Goal: Information Seeking & Learning: Check status

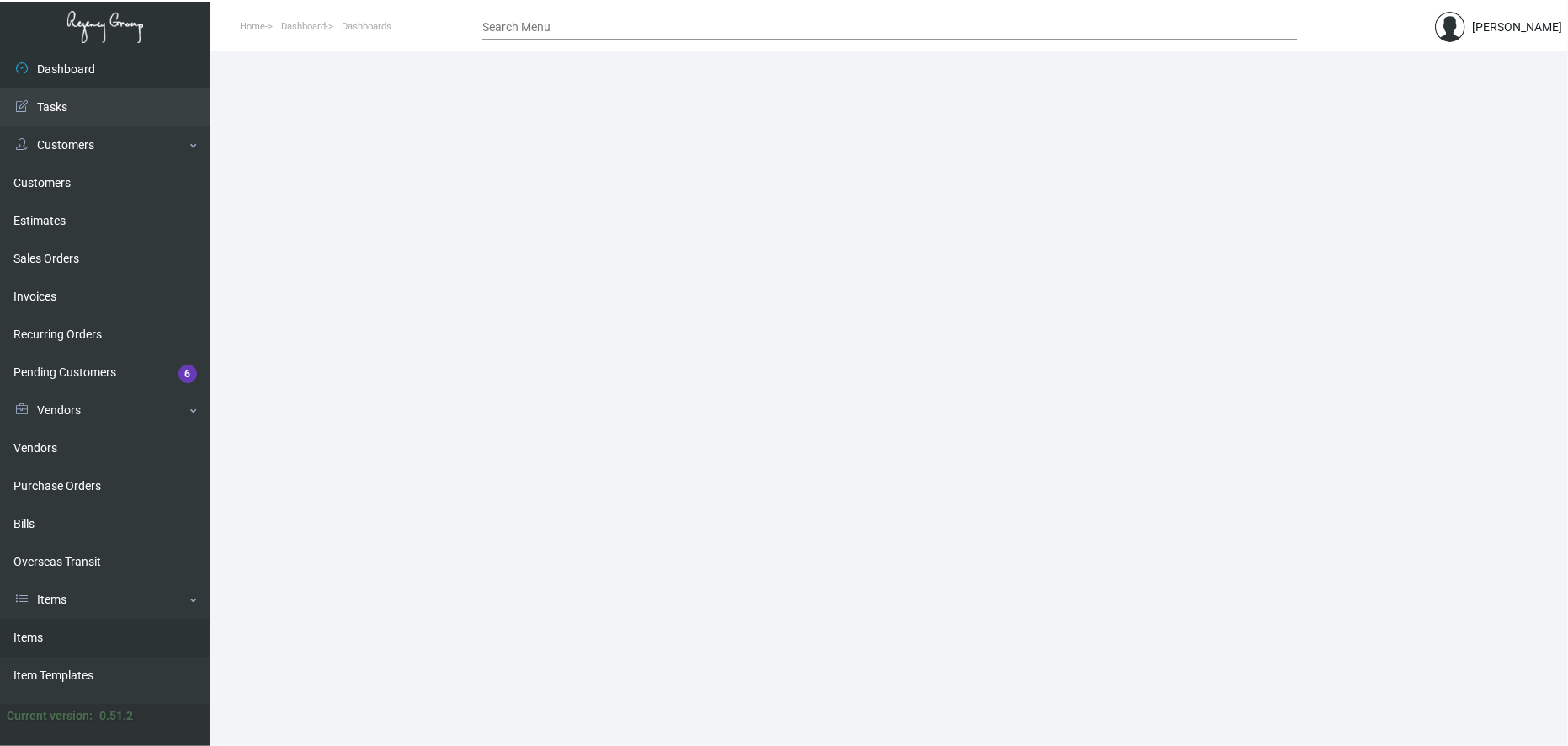
click at [69, 634] on link "Items" at bounding box center [105, 637] width 210 height 37
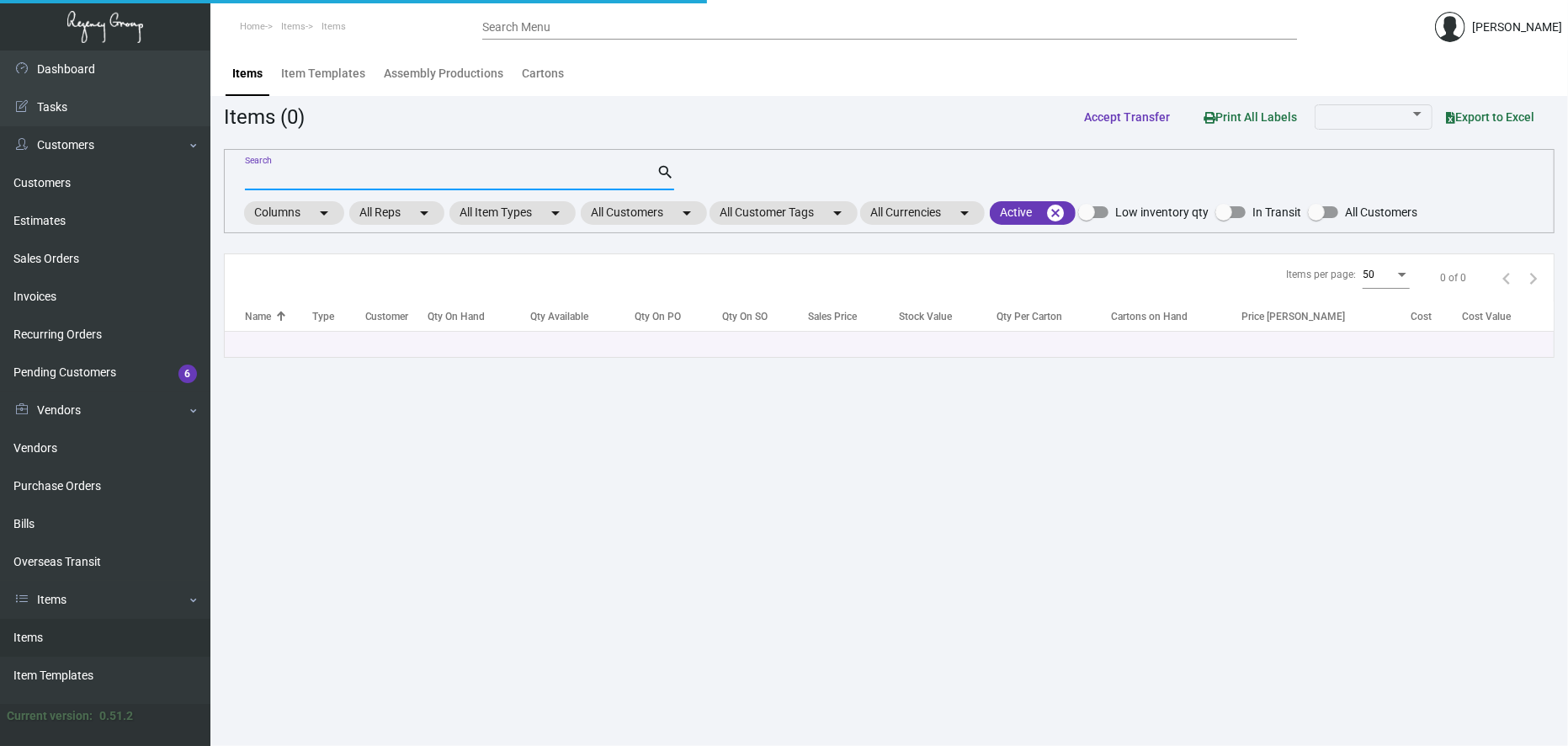
click at [376, 173] on input "Search" at bounding box center [450, 178] width 411 height 14
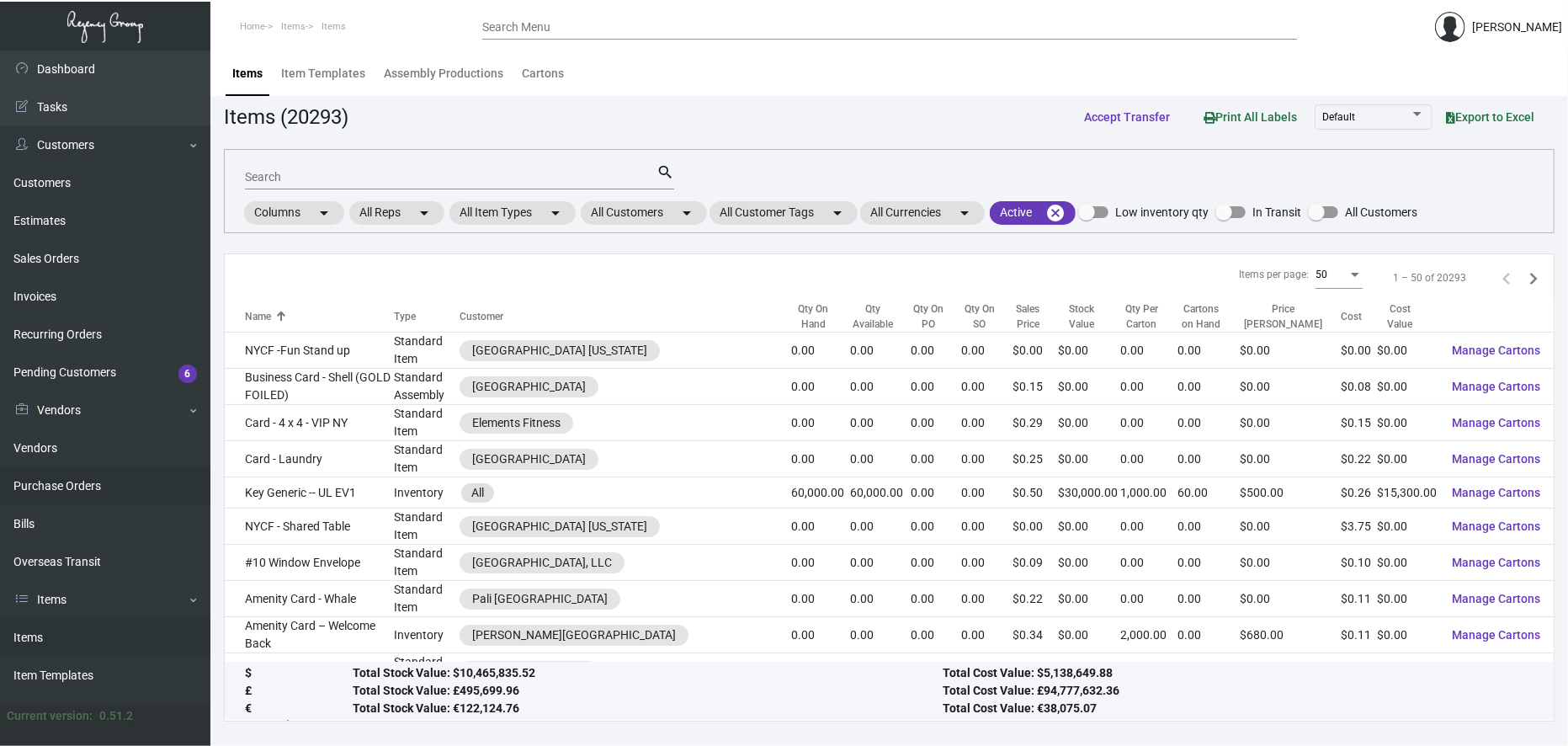
click at [98, 489] on link "Purchase Orders" at bounding box center [105, 485] width 210 height 37
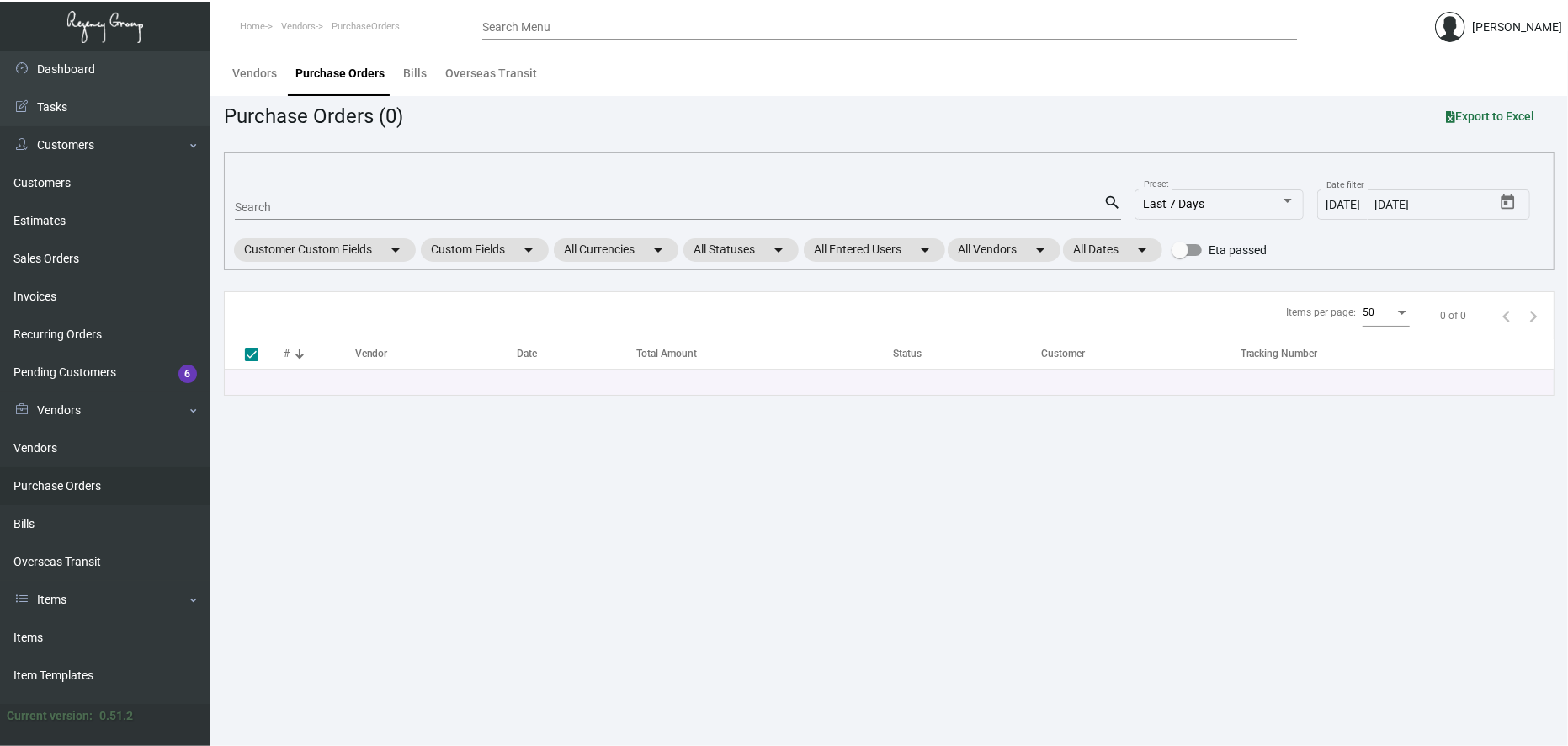
click at [301, 213] on input "Search" at bounding box center [669, 208] width 868 height 14
type input "107318"
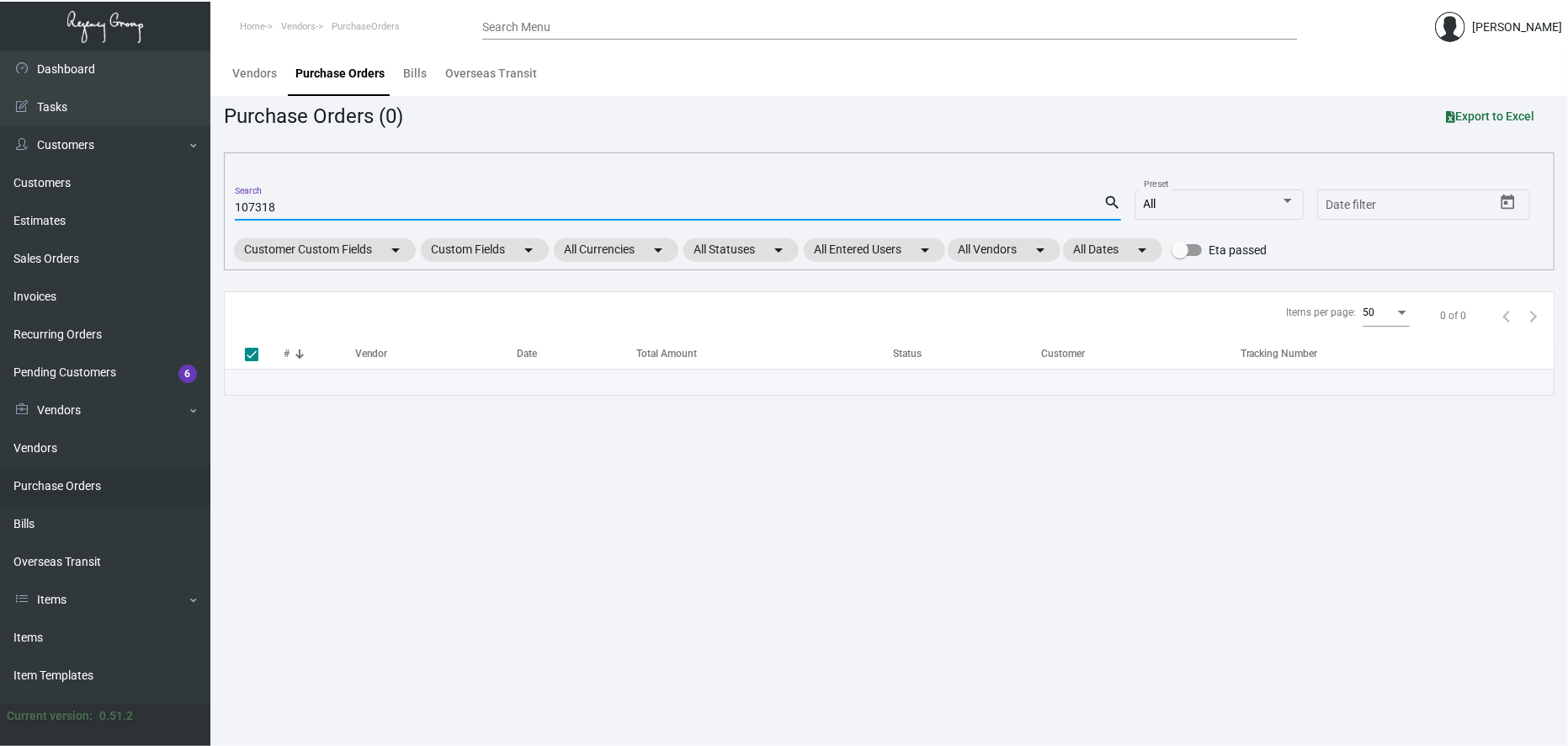
checkbox input "false"
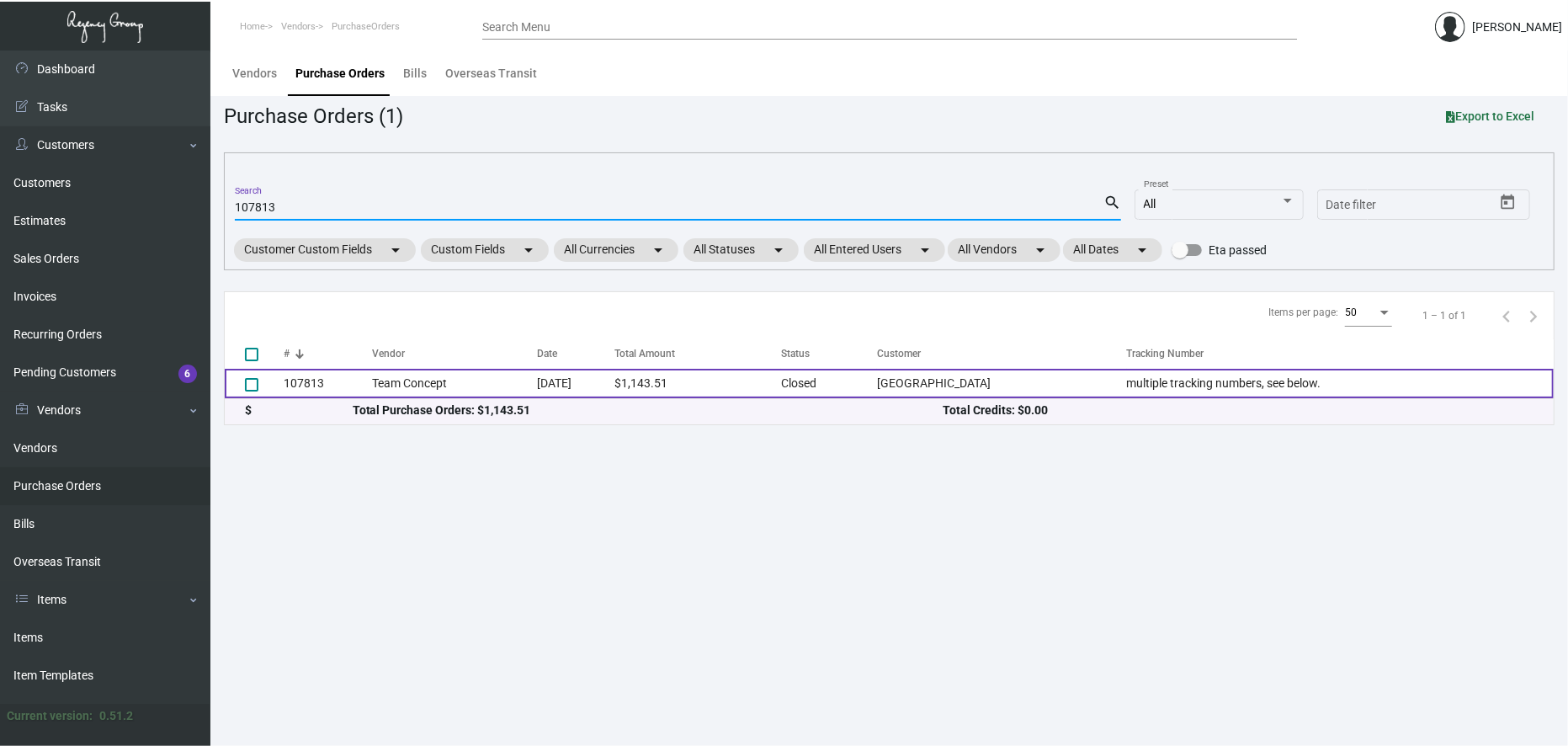
type input "107813"
click at [417, 386] on td "Team Concept" at bounding box center [454, 384] width 164 height 30
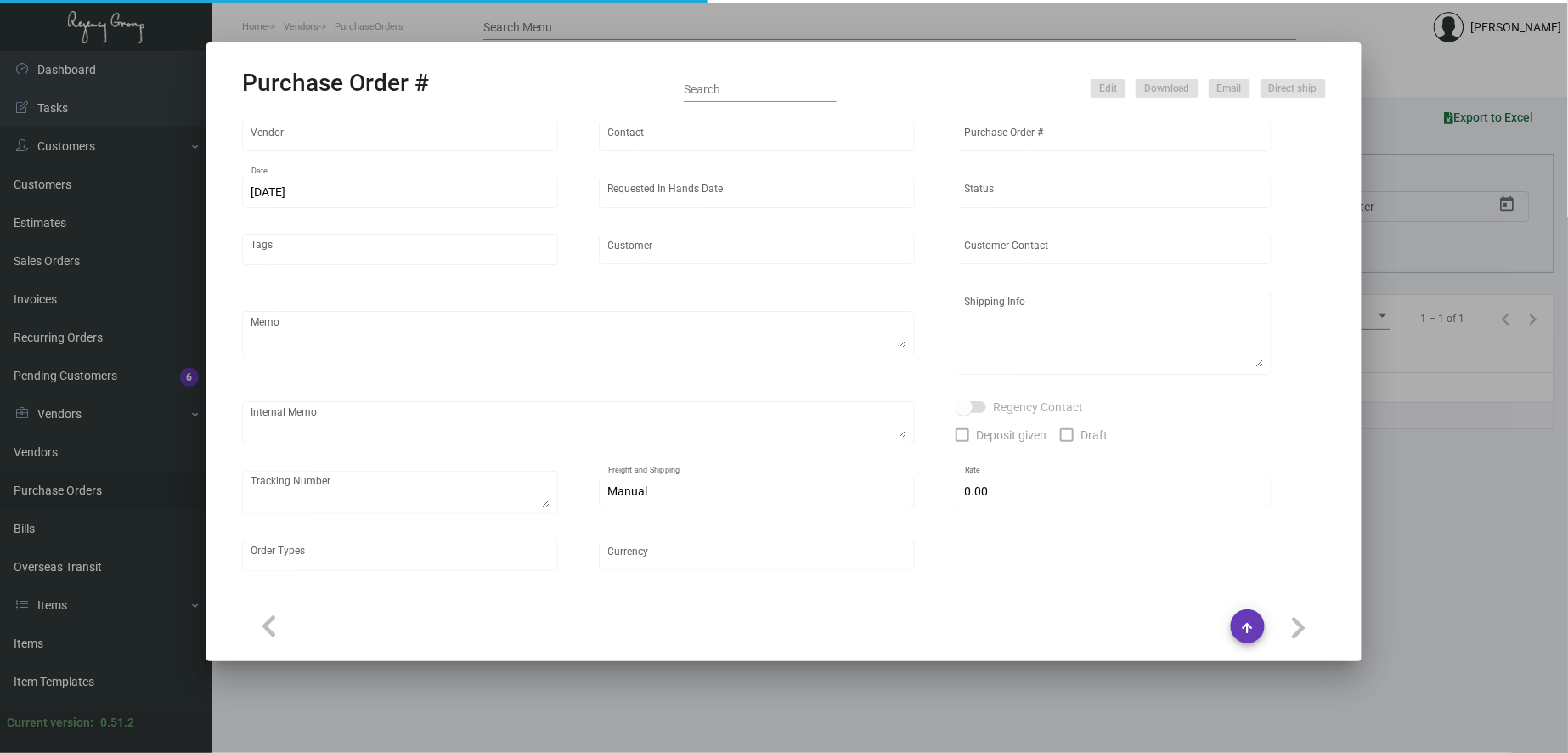
type input "Team Concept"
type input "[PERSON_NAME]"
type input "107813"
type input "[DATE]"
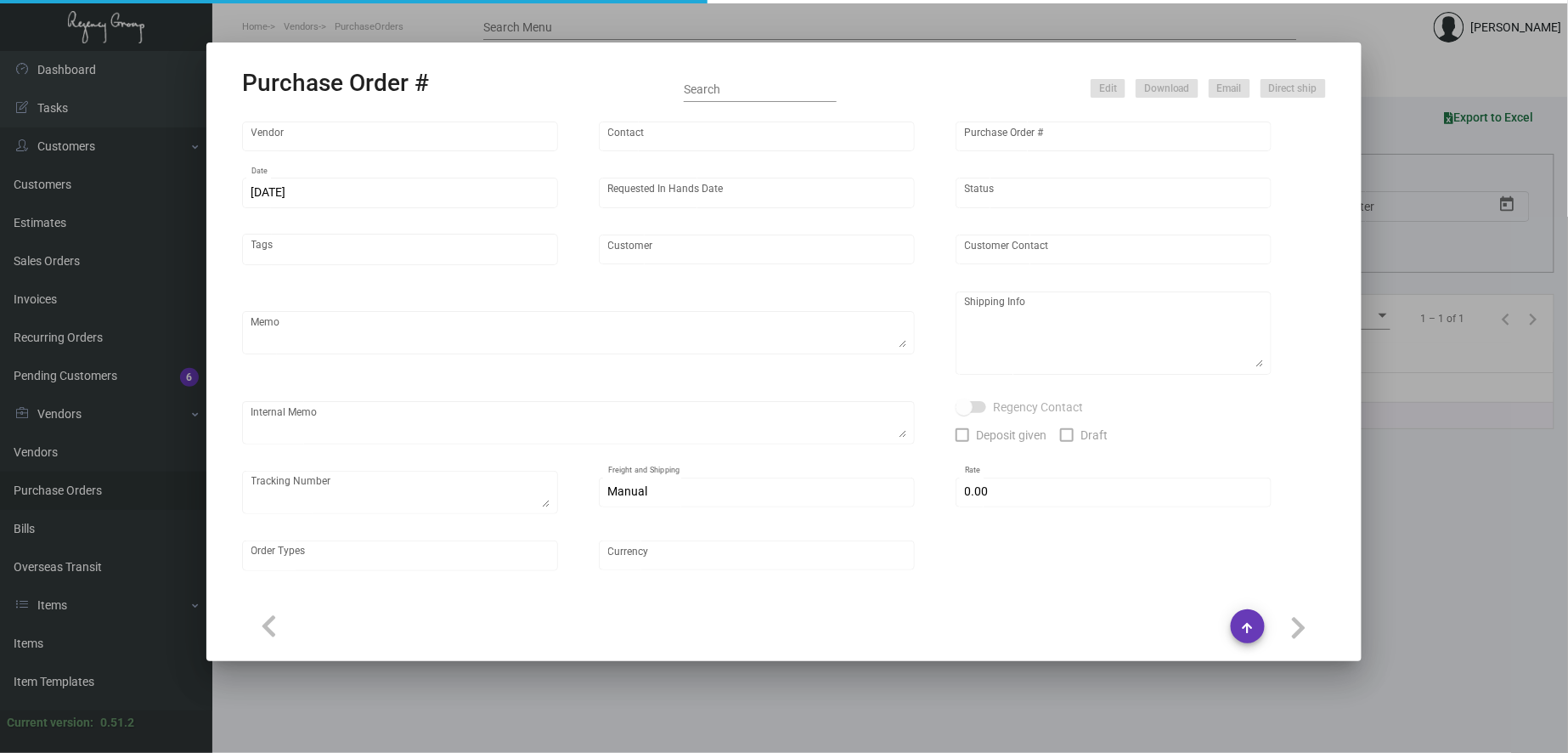
type input "[GEOGRAPHIC_DATA]"
type textarea "PLEASE KINDLY EXPEDITE AS MUCH AS POSSIBLE ~ ***ANY PRICE DISCREPANCY MUST BE C…"
type textarea "Regency Group NJ - [PERSON_NAME] [STREET_ADDRESS]"
type textarea "10.14 - Requested to expedite but requires 10-12 BD until ready to ship. Label …"
checkbox input "true"
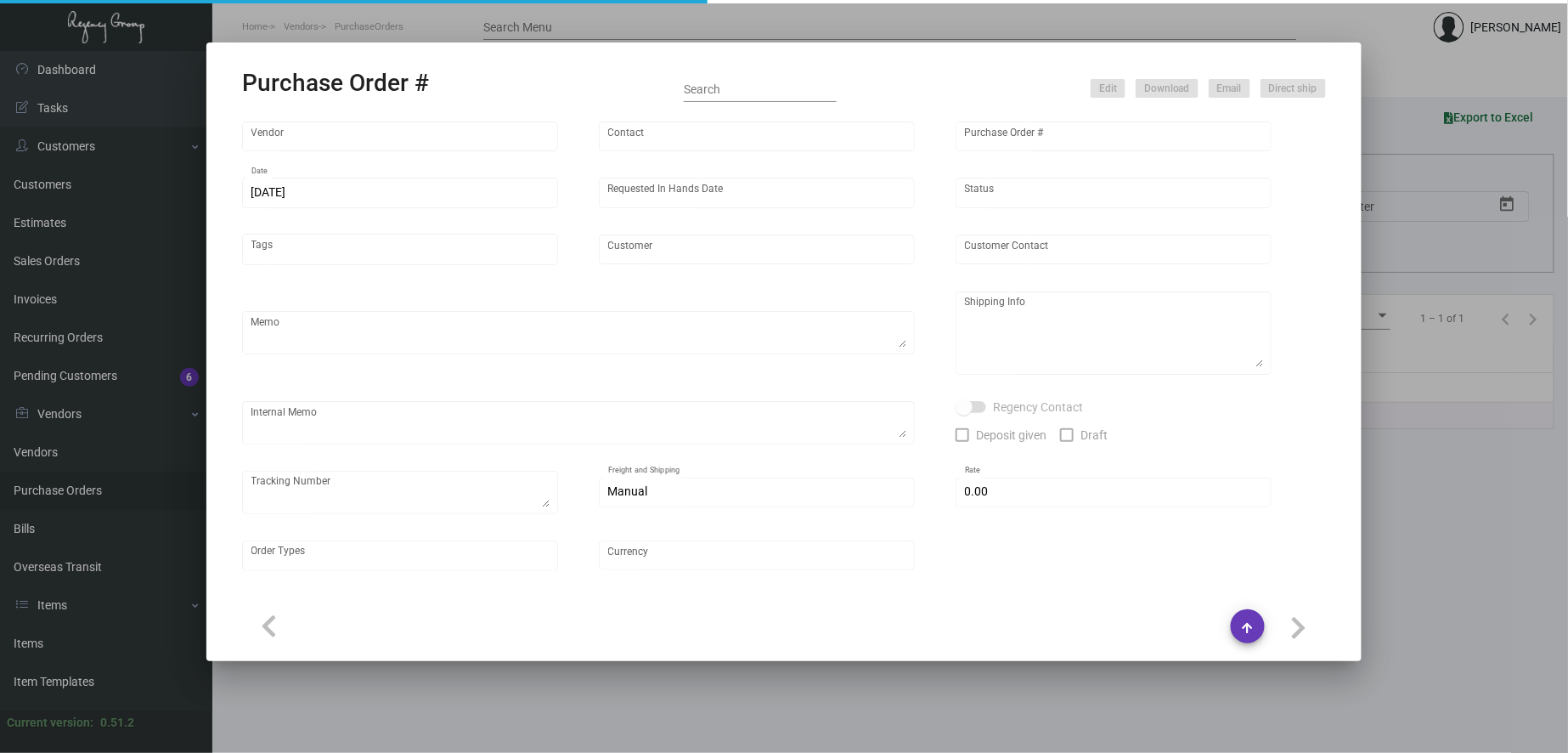
type textarea "multiple tracking numbers, see below."
type input "$ 0.00"
type input "United States Dollar $"
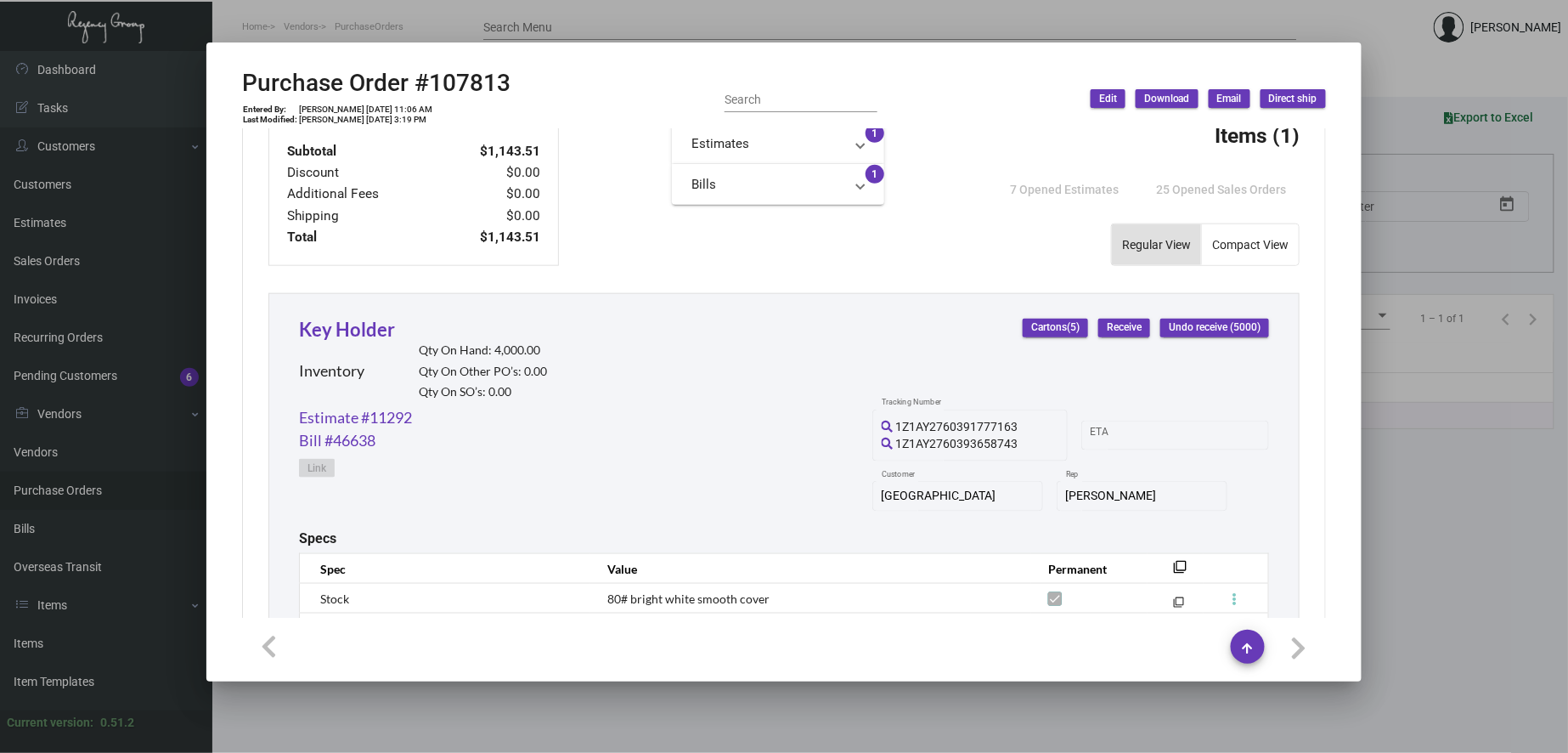
scroll to position [944, 0]
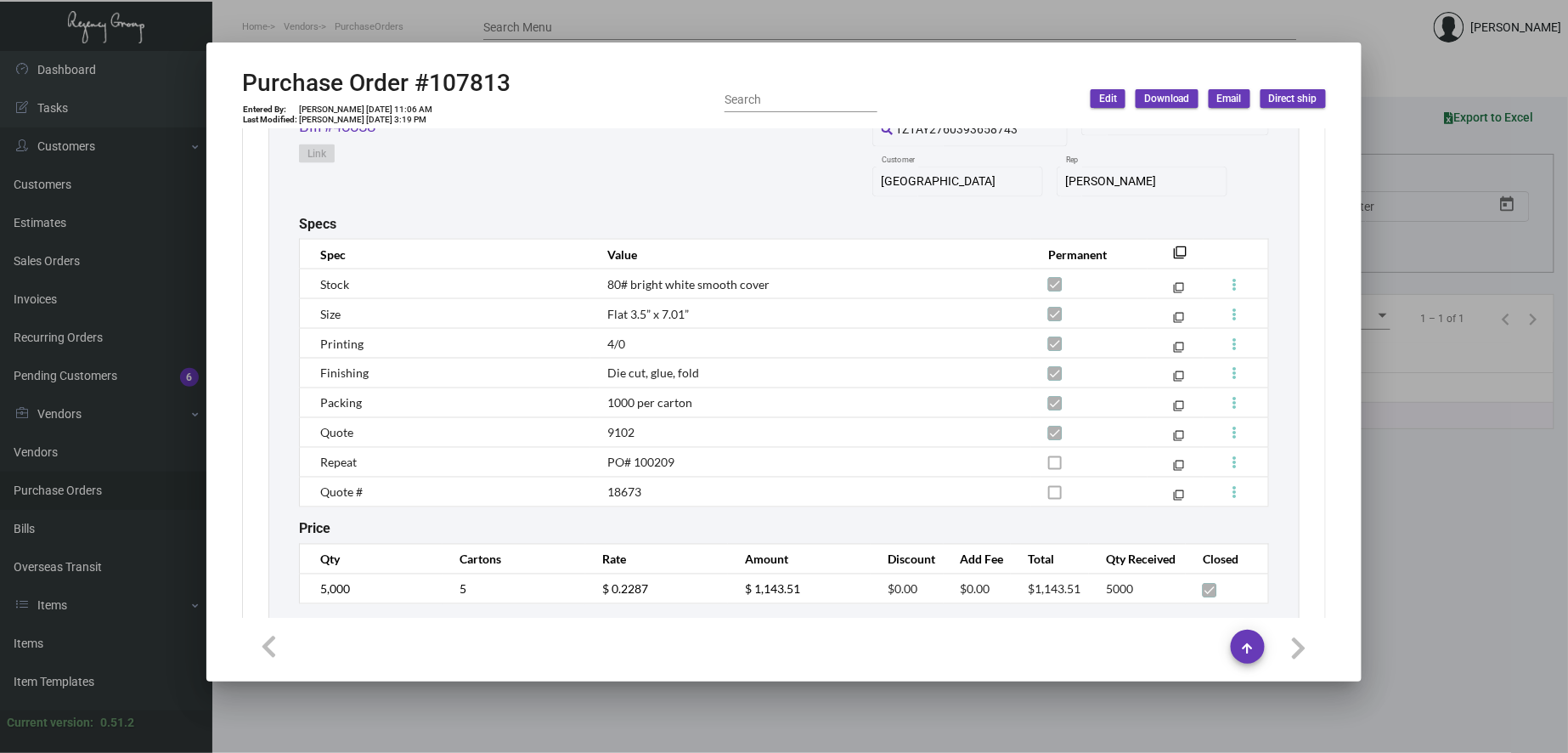
click at [828, 486] on td "18673" at bounding box center [810, 492] width 441 height 30
click at [1302, 255] on div "Subtotal $1,143.51 Discount $0.00 Additional Fees $0.00 Shipping $0.00 Total $1…" at bounding box center [784, 217] width 1083 height 870
click at [834, 255] on th "Value" at bounding box center [810, 255] width 441 height 30
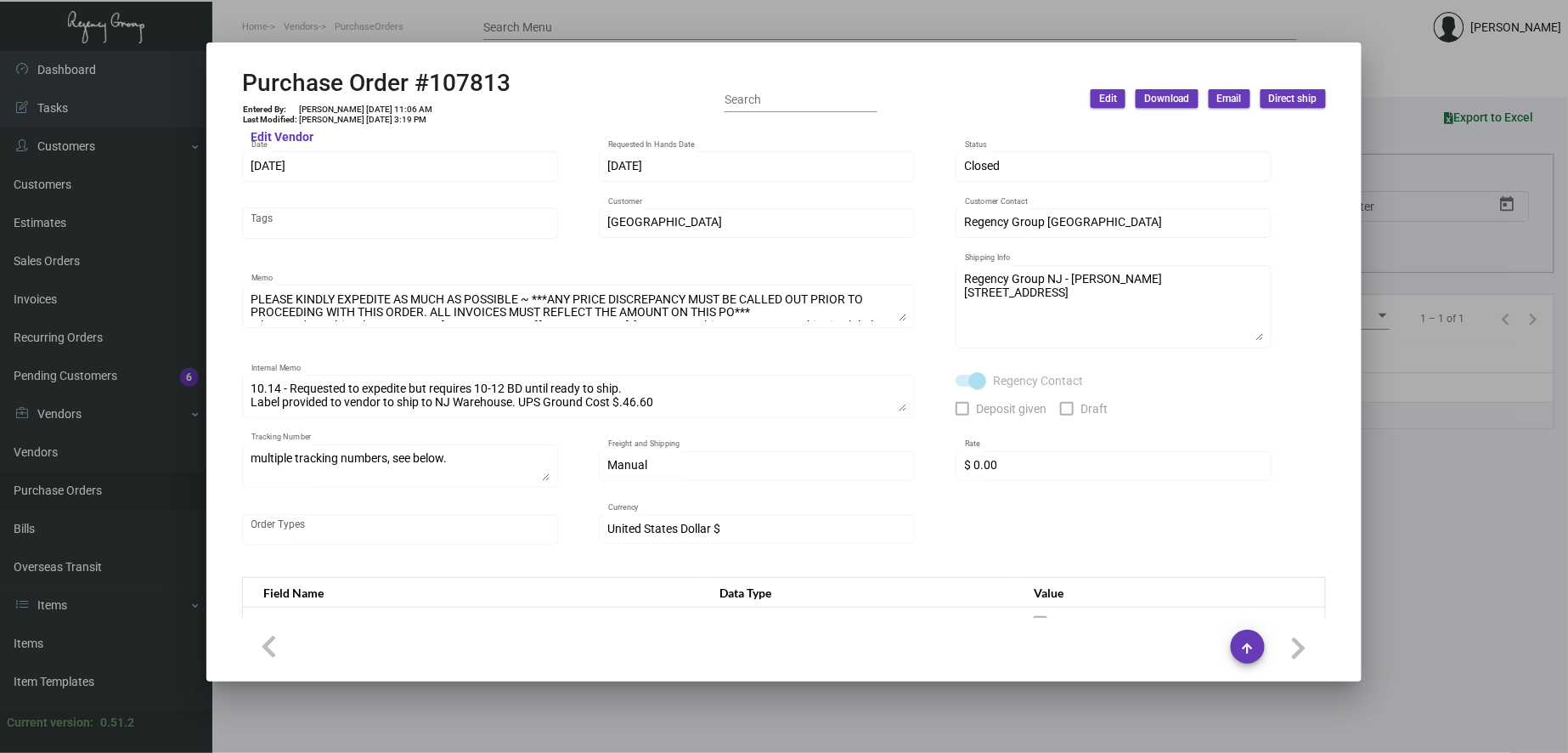
scroll to position [0, 0]
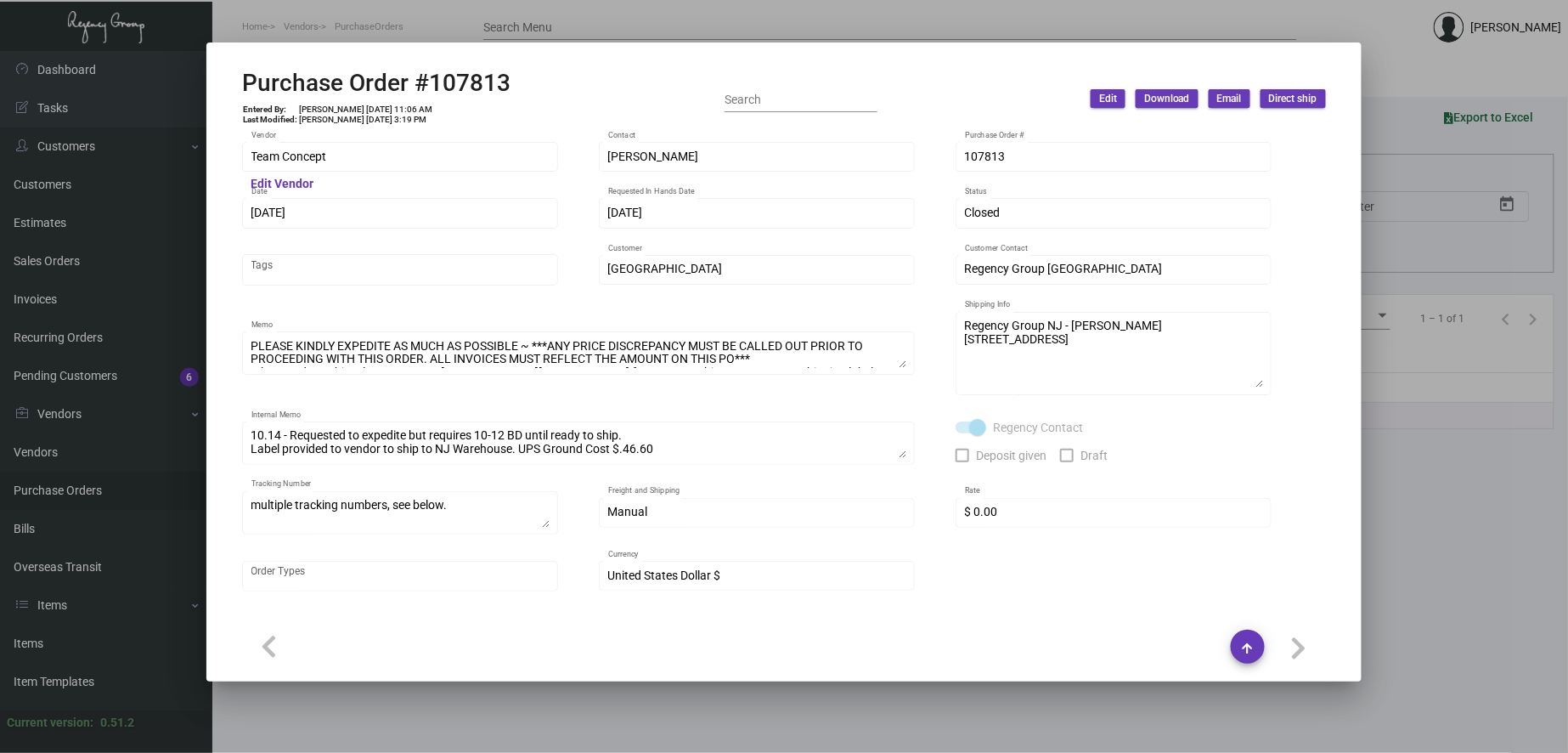
drag, startPoint x: 473, startPoint y: 63, endPoint x: 473, endPoint y: 73, distance: 10.0
click at [473, 69] on mat-dialog-container "Purchase Order #107813 Entered By: [PERSON_NAME] [DATE] 11:06 AM Last Modified:…" at bounding box center [784, 362] width 1155 height 638
click at [474, 88] on h2 "Purchase Order #107813" at bounding box center [376, 83] width 269 height 29
copy h2 "107813"
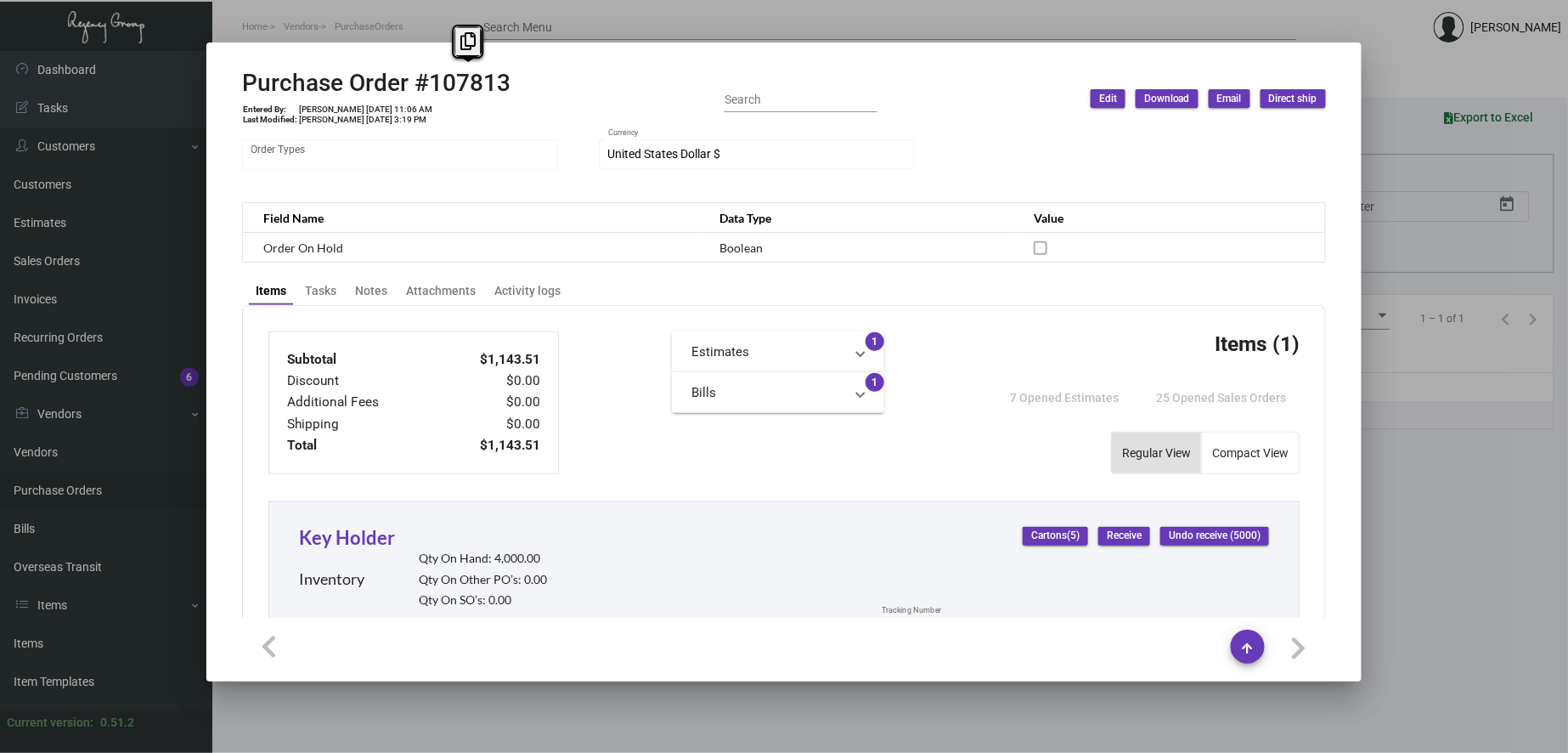
scroll to position [471, 0]
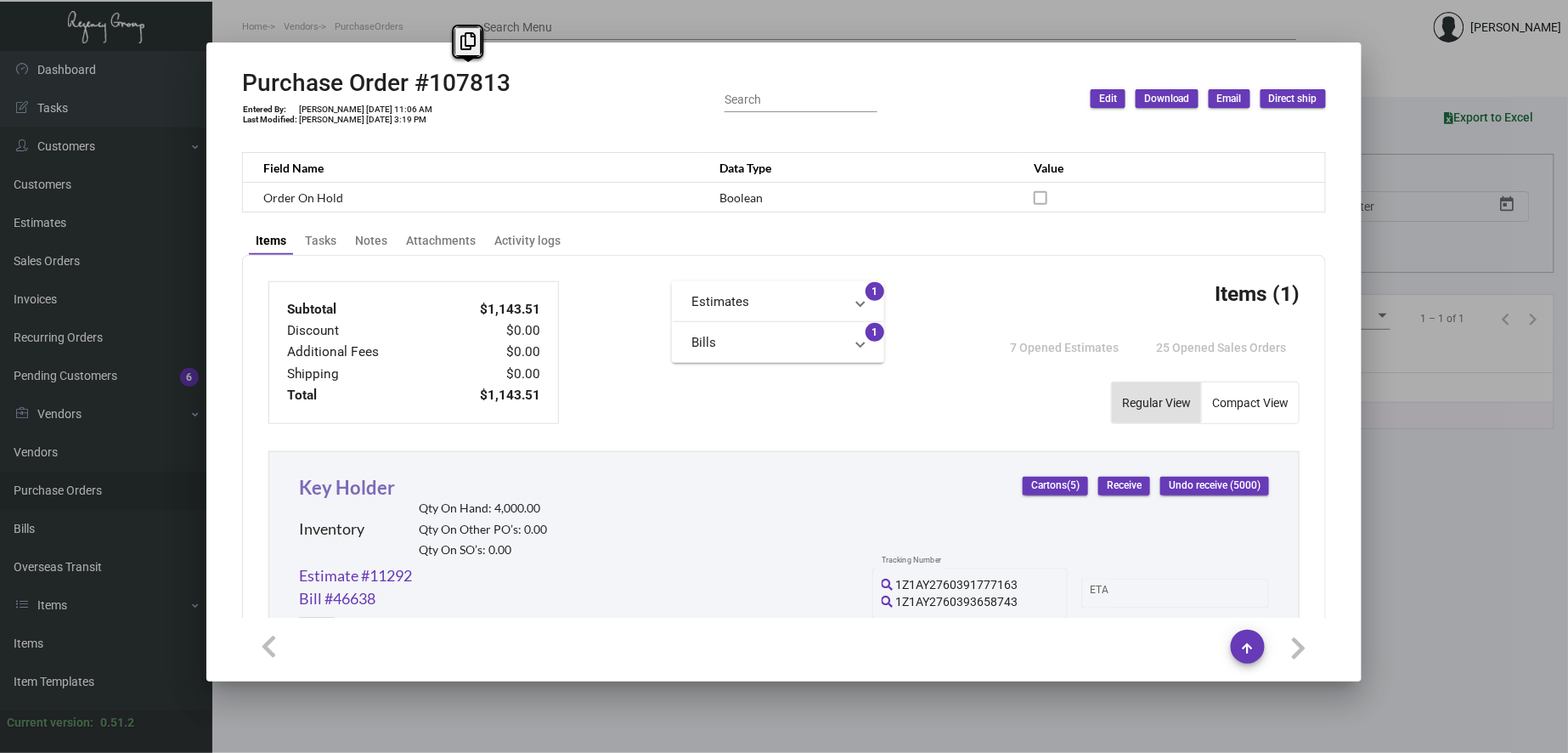
click at [345, 488] on link "Key Holder" at bounding box center [346, 487] width 96 height 23
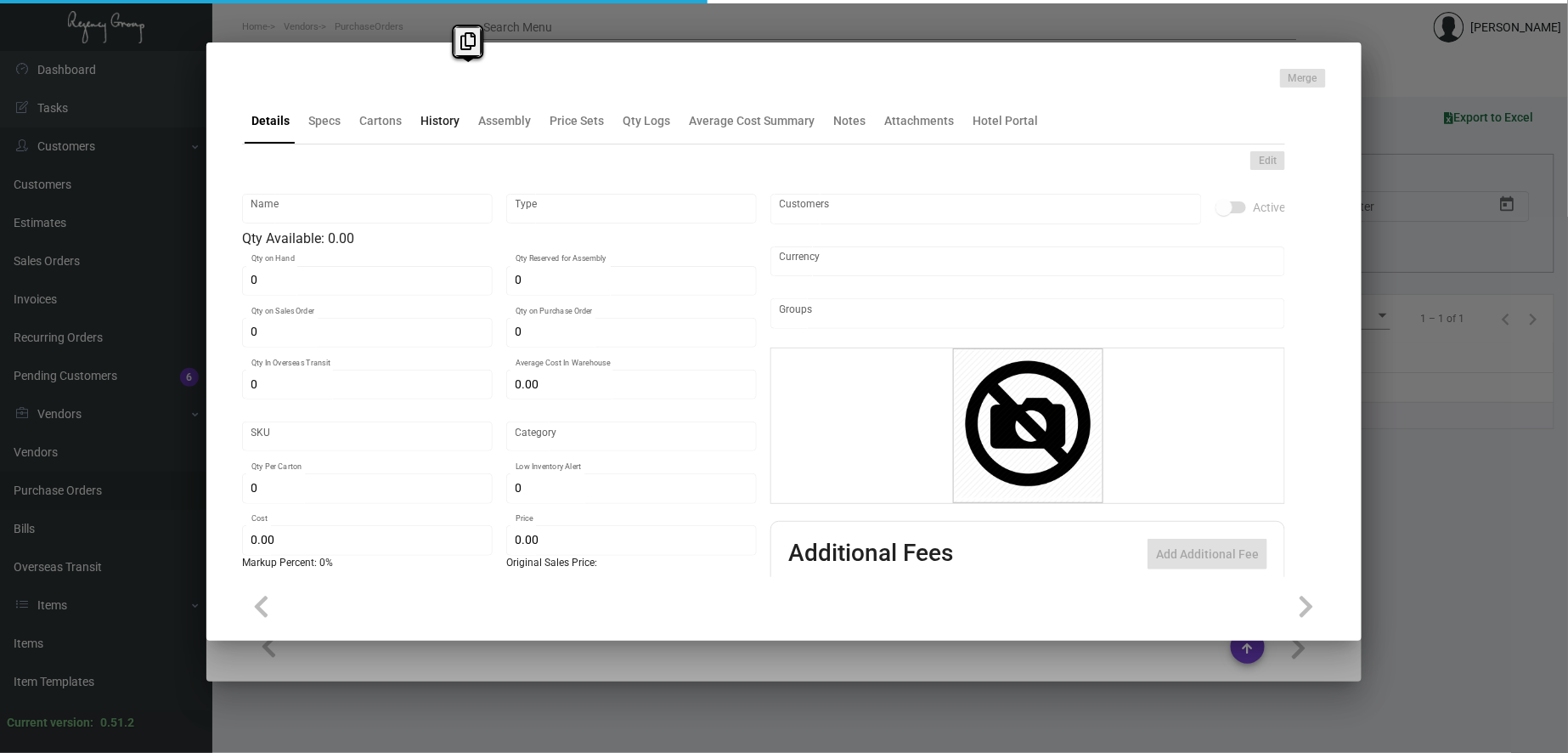
click at [447, 138] on div "History" at bounding box center [439, 121] width 53 height 41
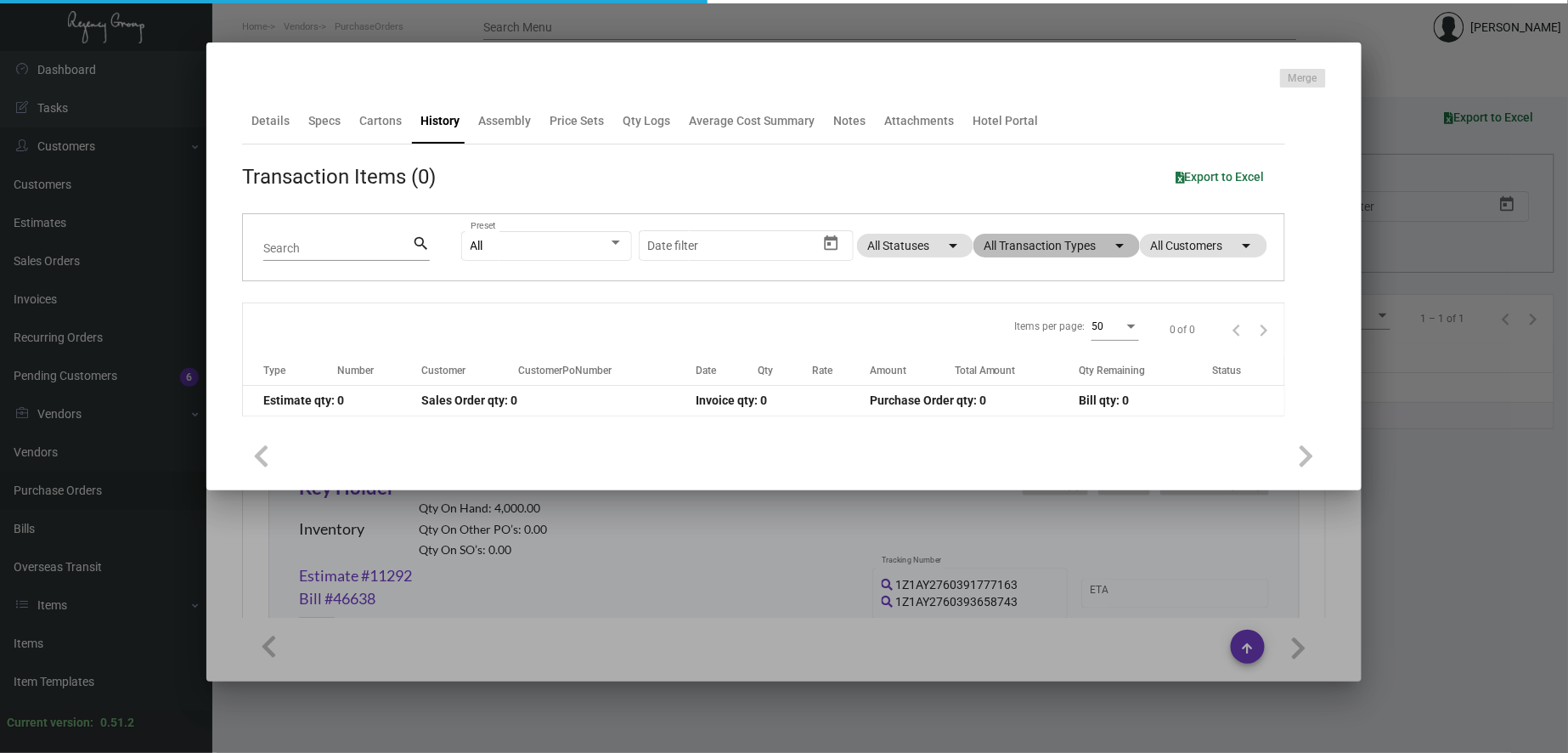
click at [1057, 248] on mat-chip "All Transaction Types arrow_drop_down" at bounding box center [1055, 246] width 166 height 24
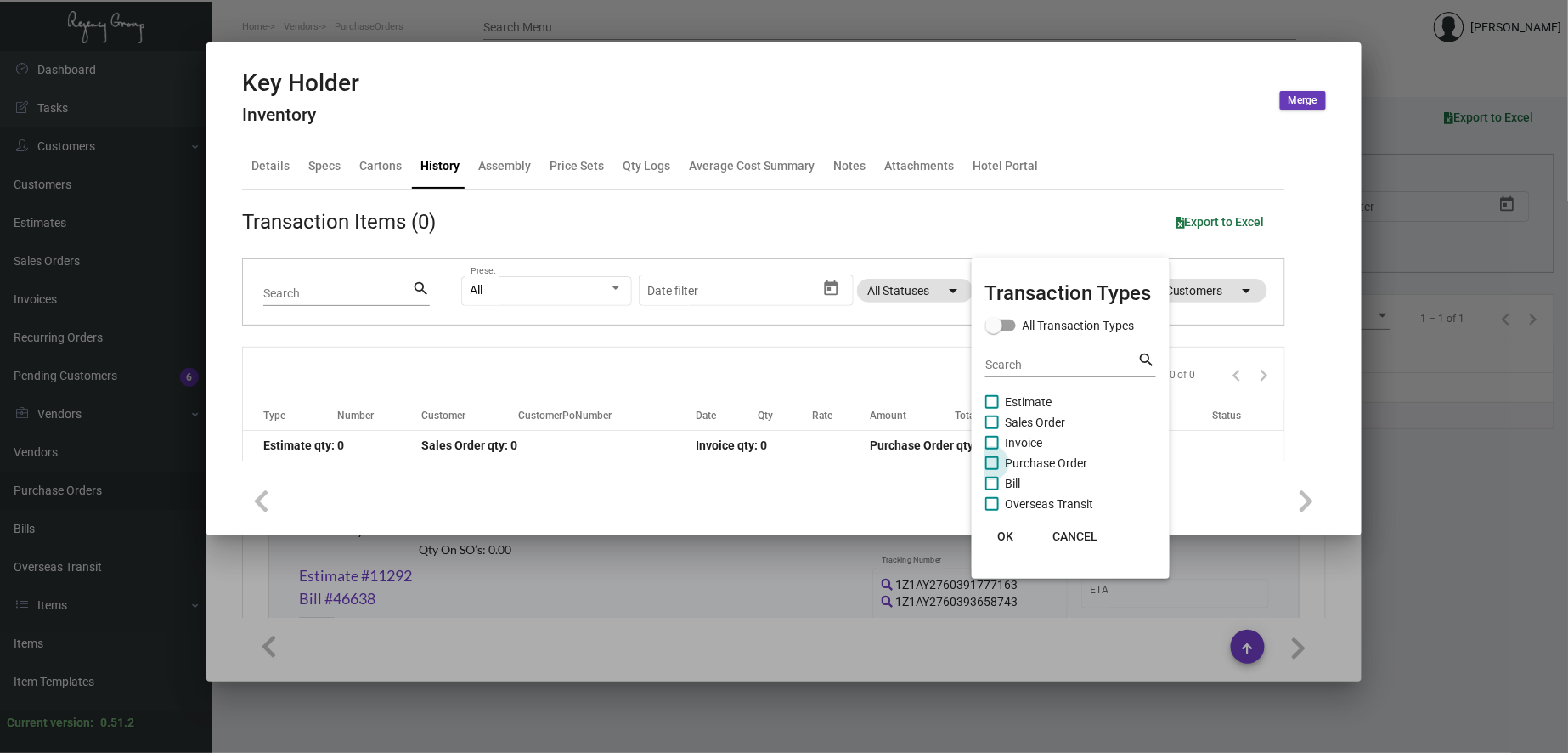
click at [1045, 463] on span "Purchase Order" at bounding box center [1046, 463] width 83 height 20
click at [992, 470] on input "Purchase Order" at bounding box center [991, 470] width 1 height 1
checkbox input "true"
click at [1008, 531] on span "OK" at bounding box center [1005, 536] width 16 height 14
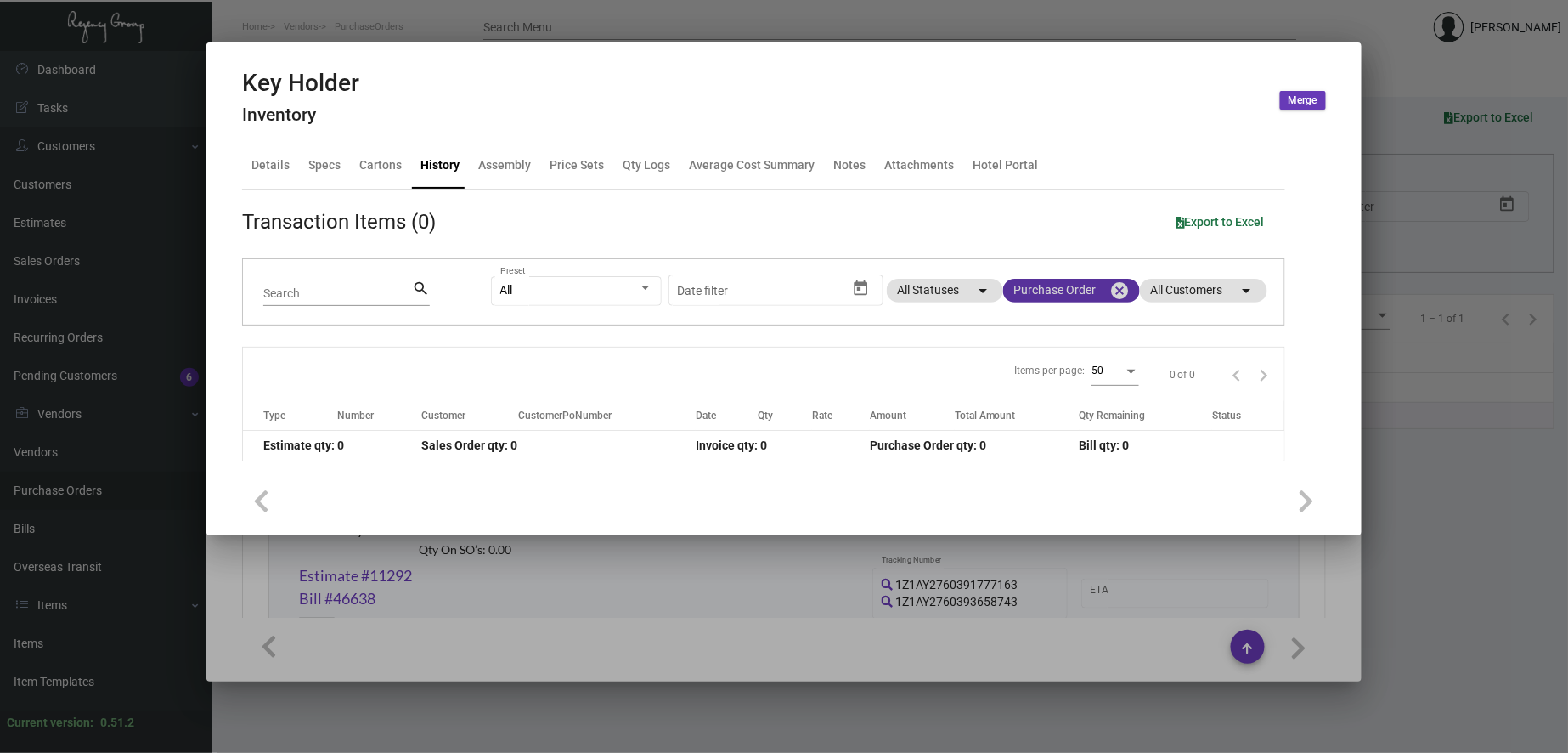
click at [1059, 295] on mat-chip "Purchase Order cancel" at bounding box center [1070, 291] width 136 height 24
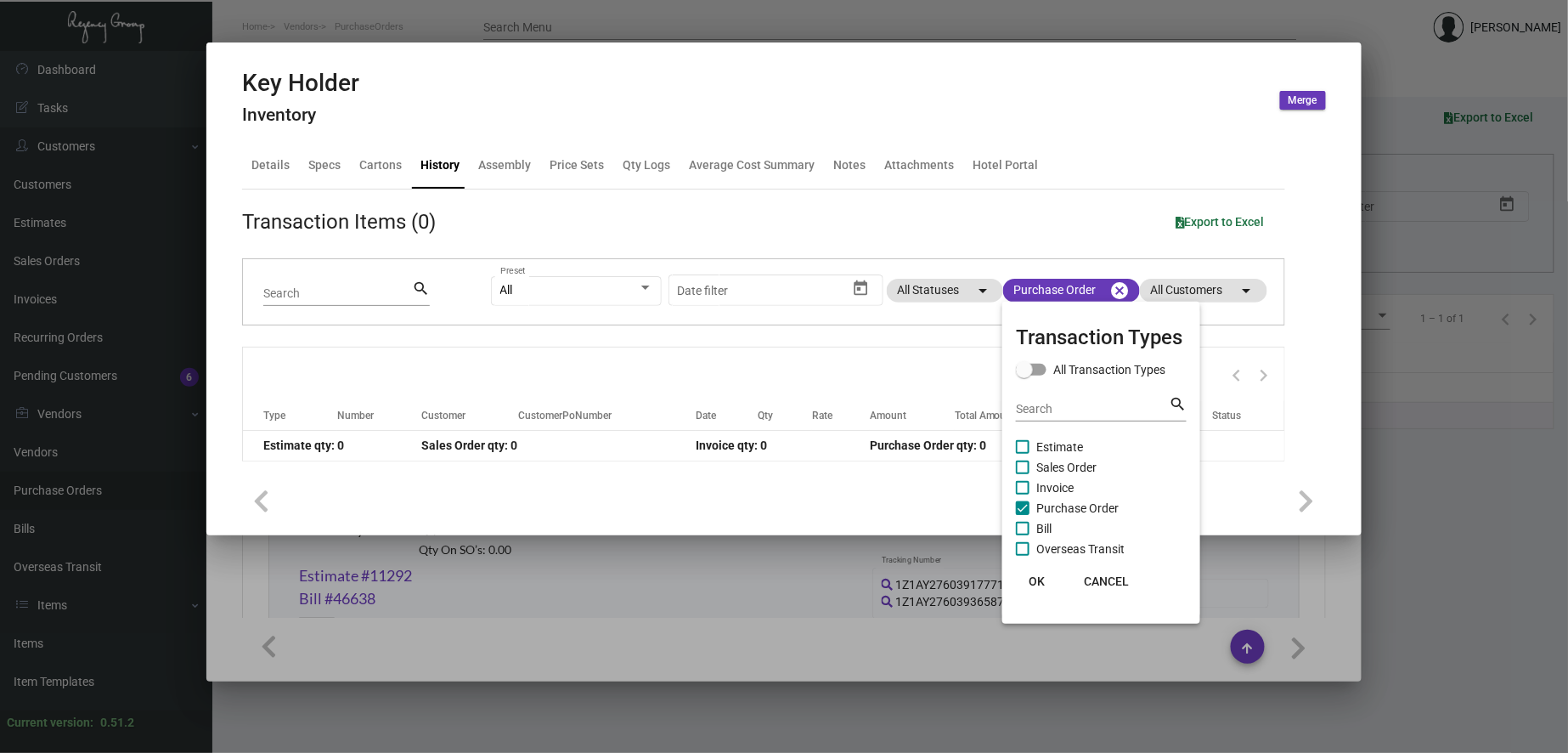
click at [1061, 513] on span "Purchase Order" at bounding box center [1077, 508] width 83 height 20
click at [1022, 515] on input "Purchase Order" at bounding box center [1021, 515] width 1 height 1
click at [1059, 511] on span "Purchase Order" at bounding box center [1077, 508] width 83 height 20
click at [1022, 515] on input "Purchase Order" at bounding box center [1021, 515] width 1 height 1
checkbox input "true"
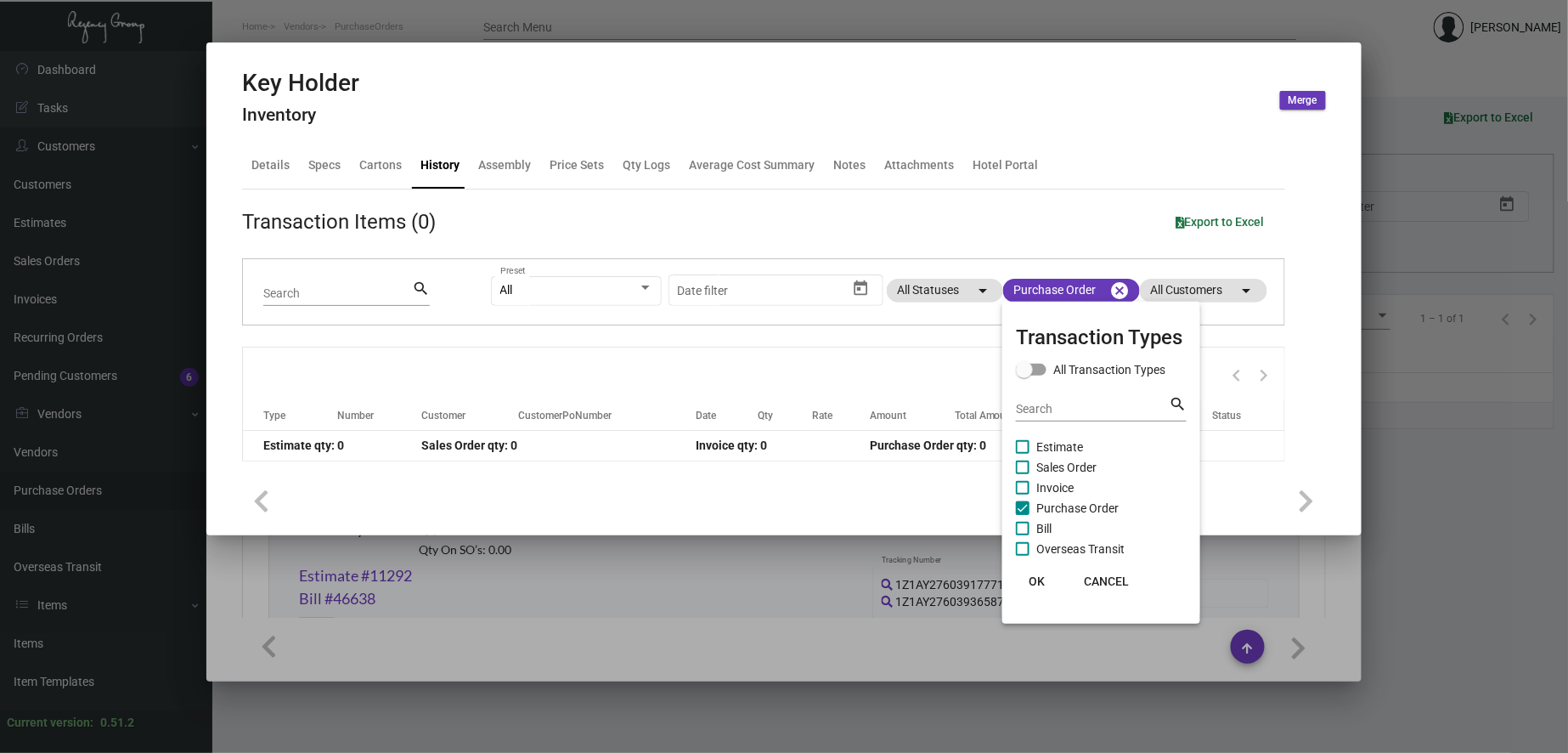
click at [1044, 572] on button "OK" at bounding box center [1035, 581] width 55 height 31
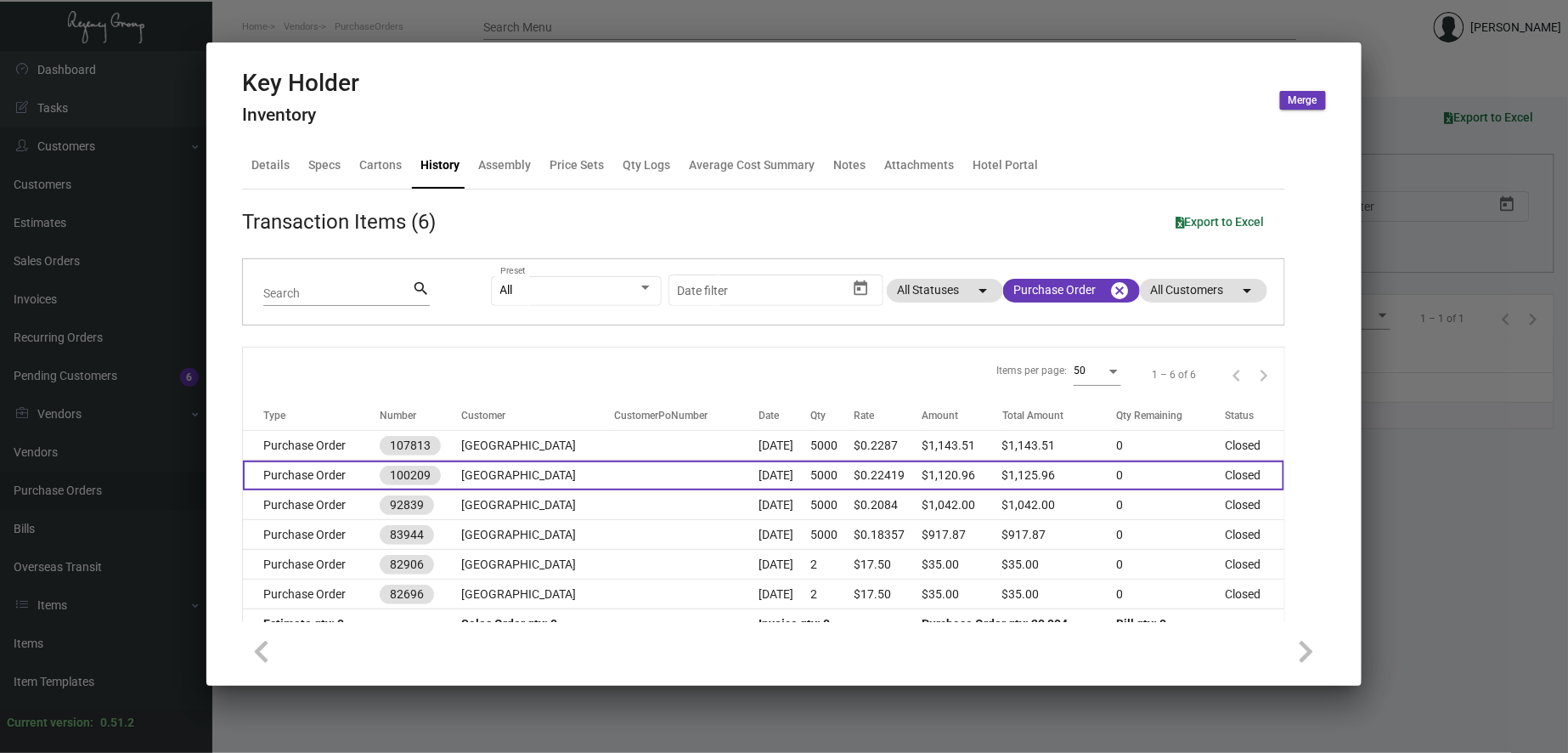
click at [550, 477] on td "[GEOGRAPHIC_DATA]" at bounding box center [538, 475] width 153 height 30
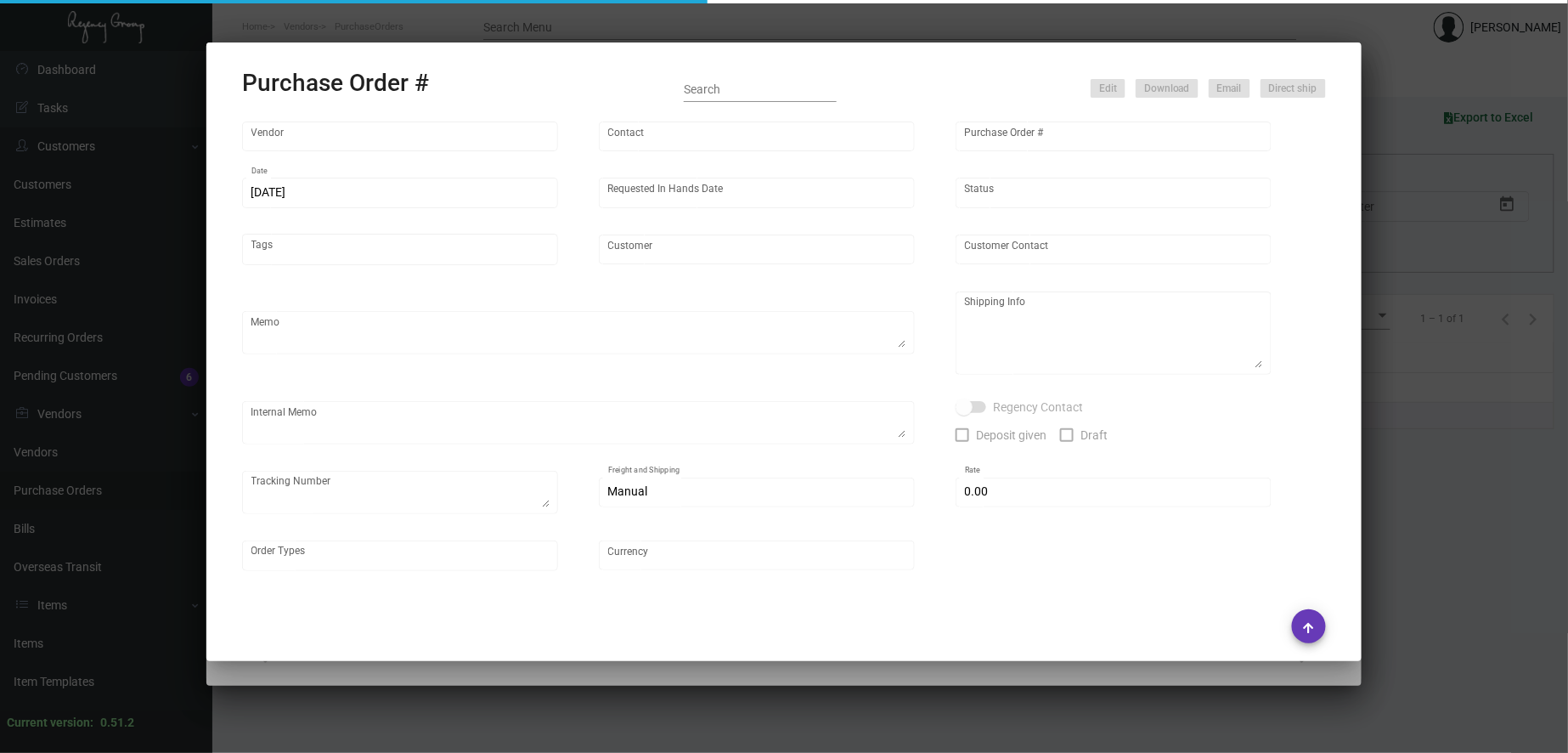
type input "Team Concept"
type input "[PERSON_NAME]"
type input "100209"
type input "[DATE]"
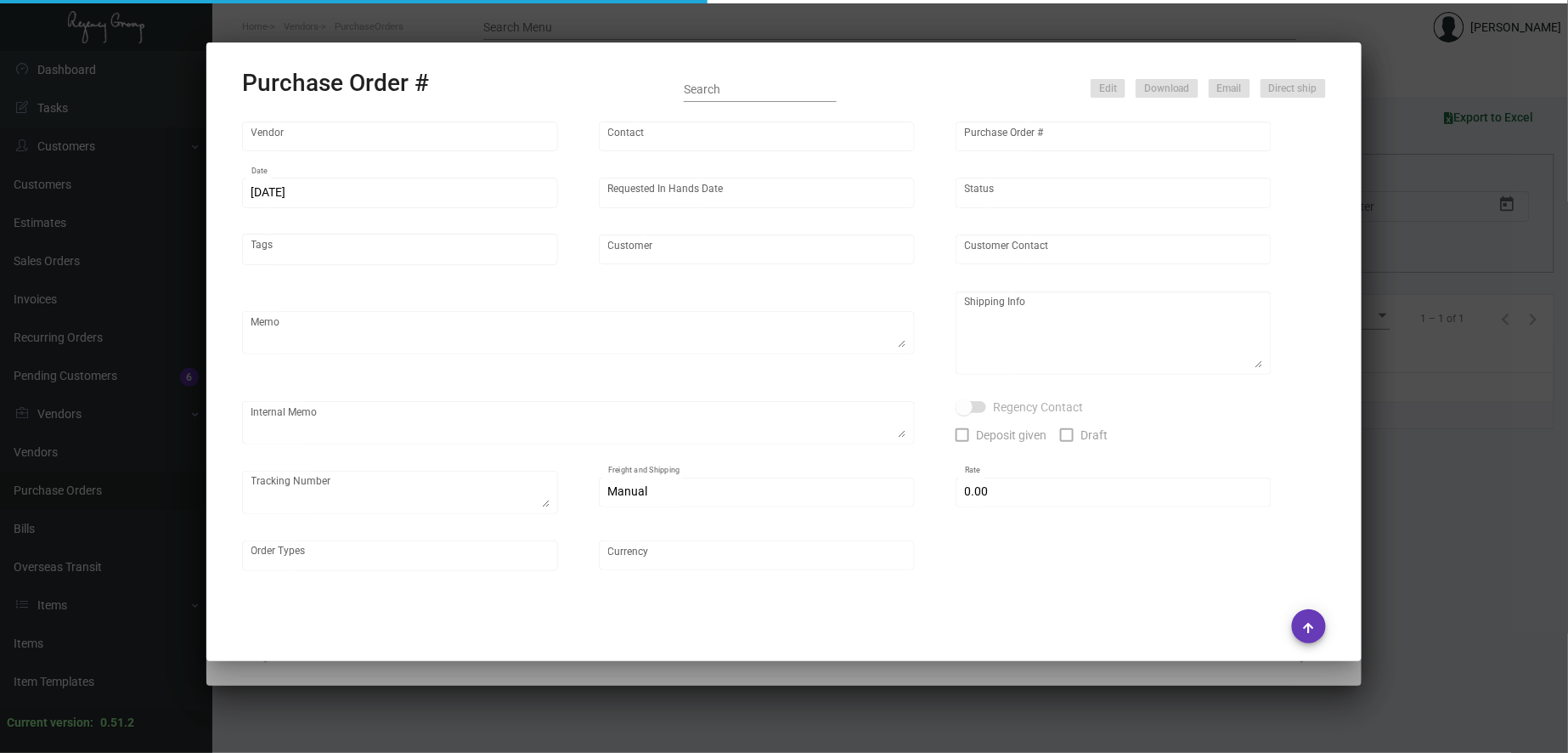
type input "[GEOGRAPHIC_DATA]"
type textarea "PLEASE SEND PDF PROOFS TO OUR ART TEAM ; [EMAIL_ADDRESS][DOMAIN_NAME] WITH ME I…"
type textarea "Regency Group NJ - [PERSON_NAME] [STREET_ADDRESS]"
type textarea "8.9 - Proofs sent over; APPROVED. Shipped from Team Concept by UPS Ground TK#1Z…"
checkbox input "true"
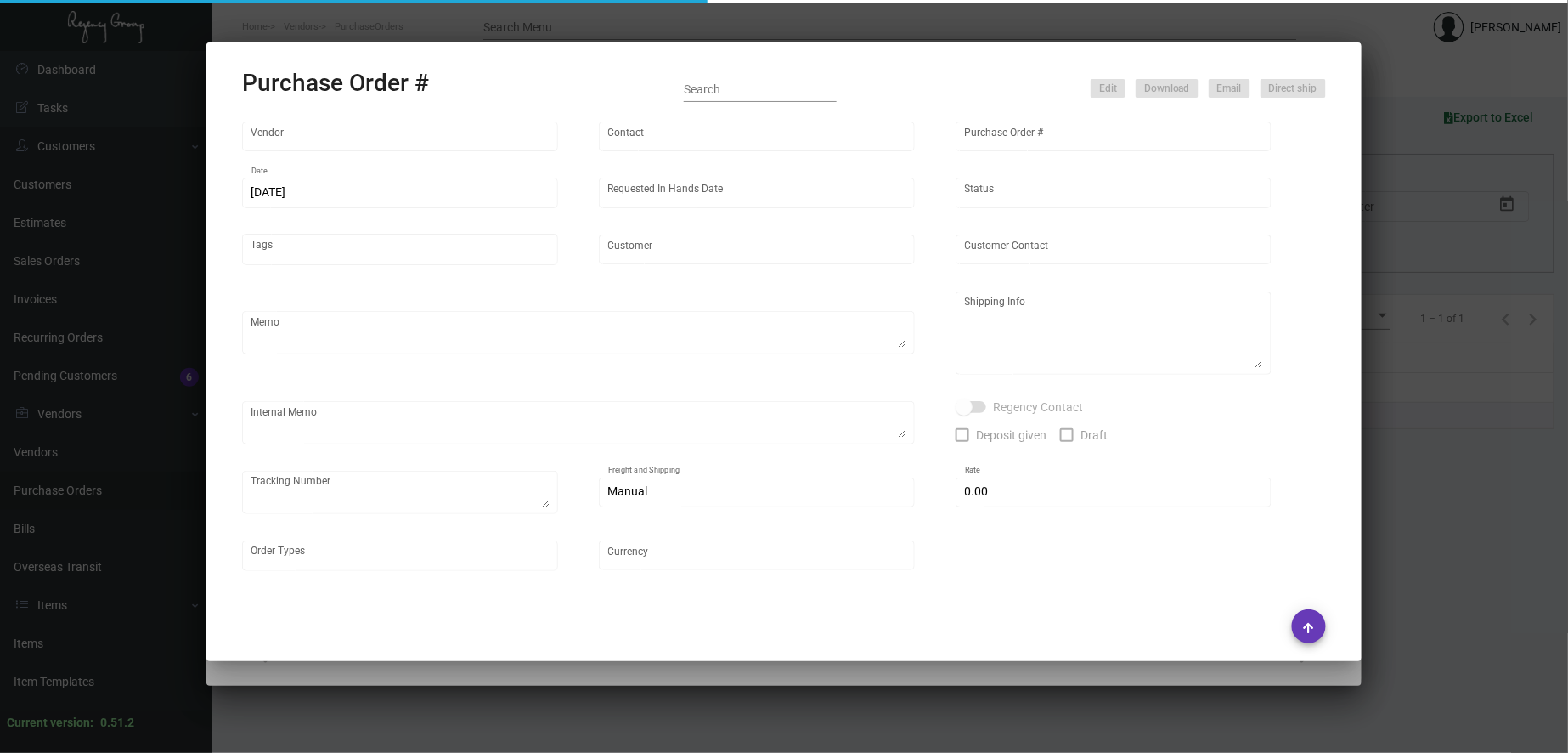
type input "$ 5.00"
type input "United States Dollar $"
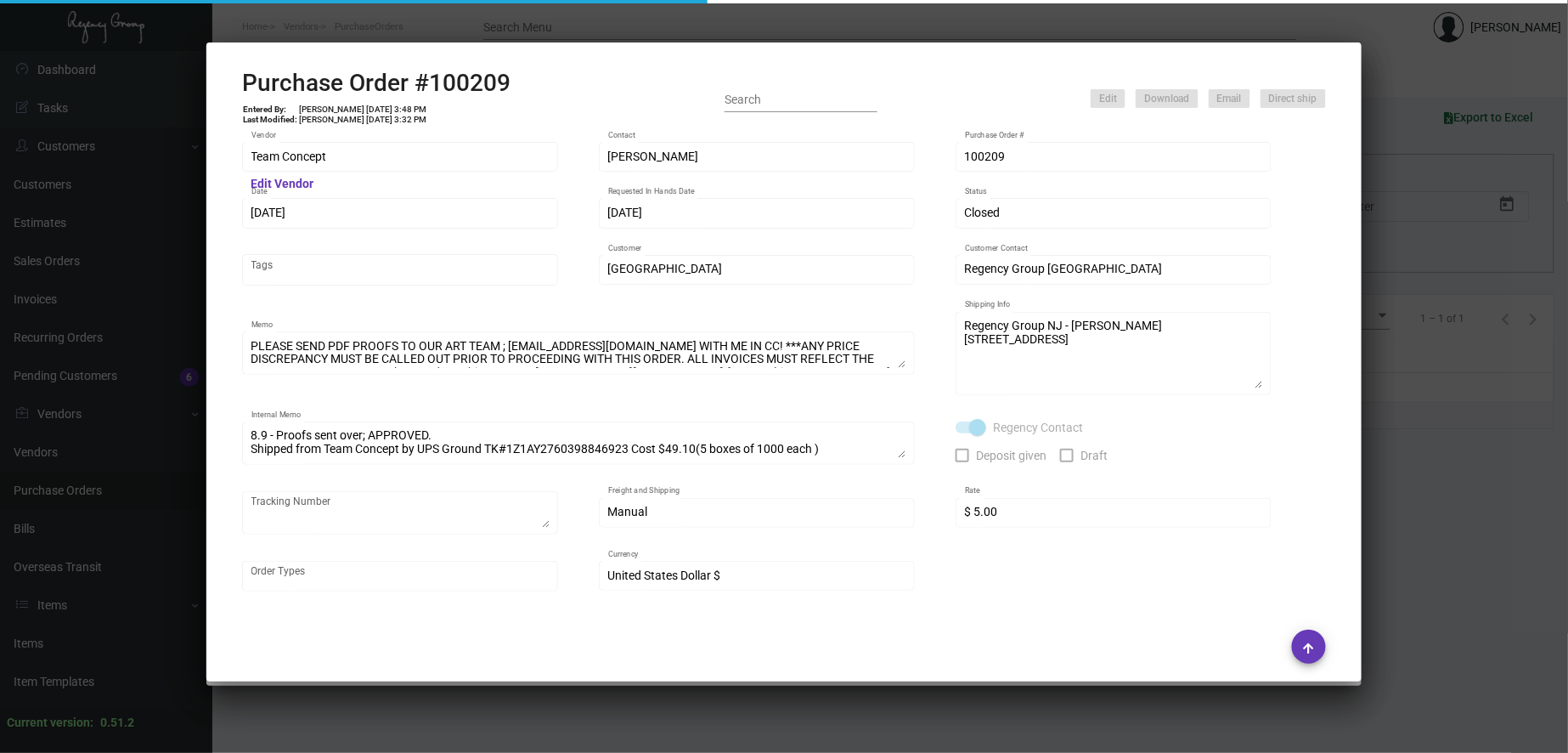
click at [325, 26] on div at bounding box center [784, 376] width 1568 height 753
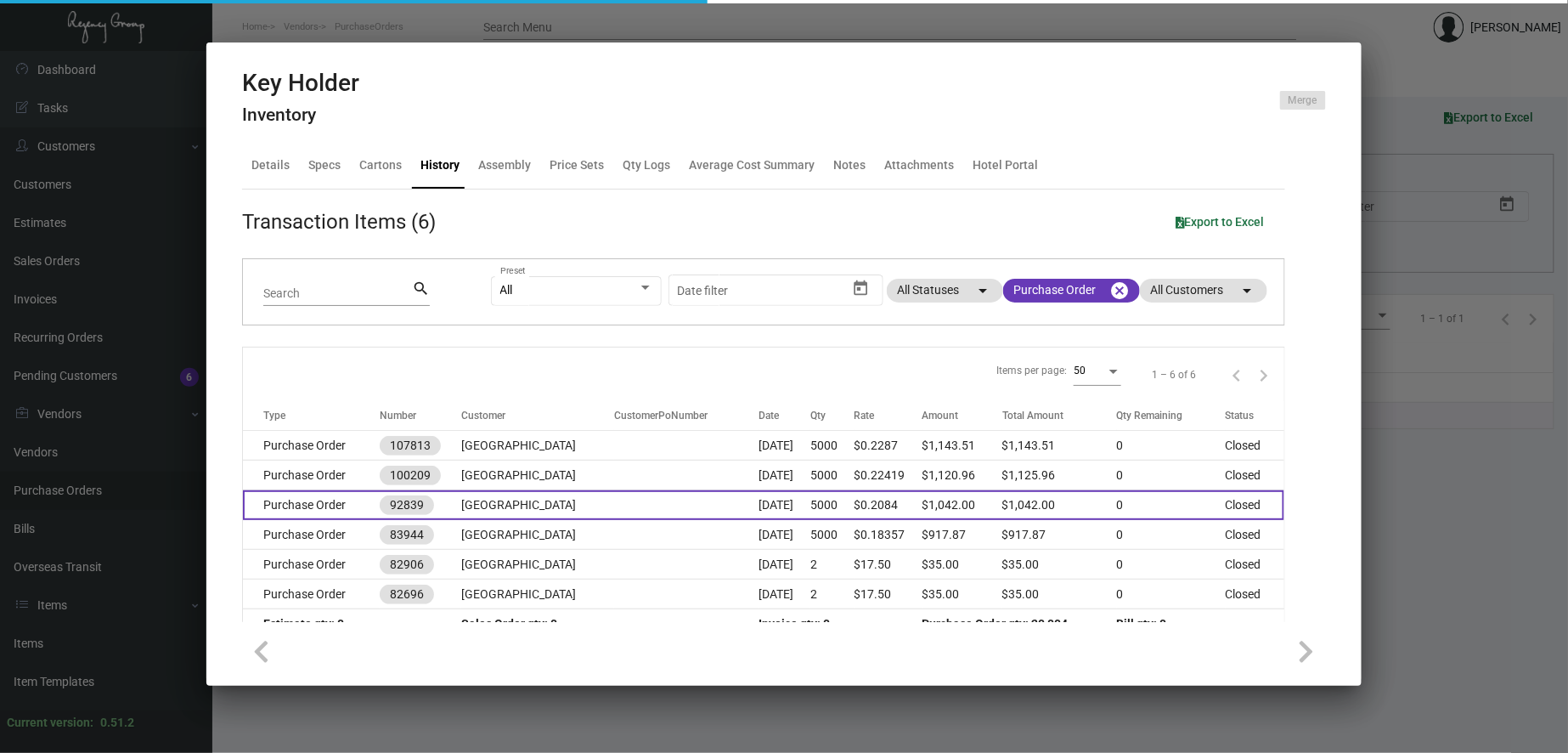
click at [346, 506] on td "Purchase Order" at bounding box center [311, 505] width 136 height 30
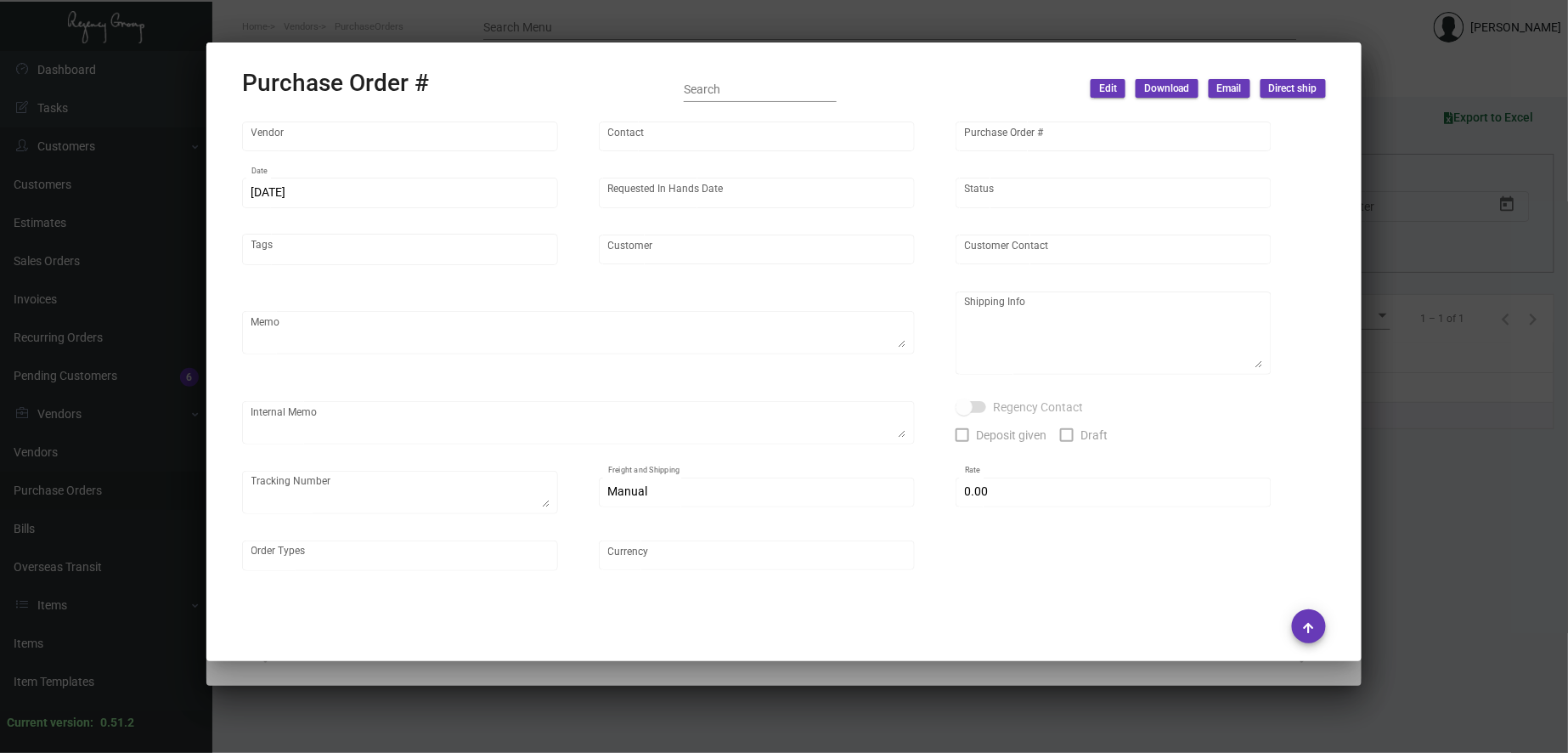
type input "Team Concept"
type input "[PERSON_NAME]"
type input "92839"
type input "[DATE]"
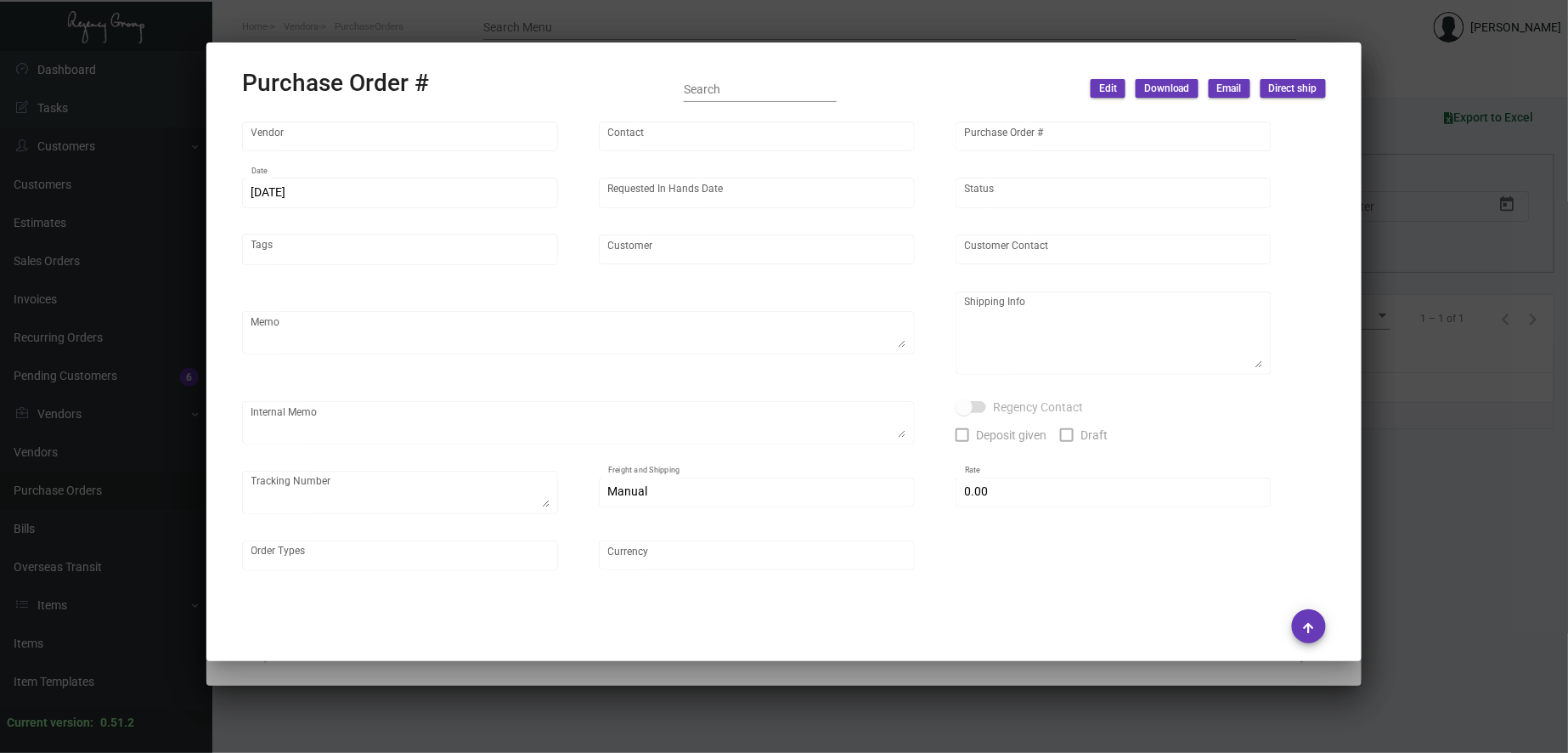
type input "[GEOGRAPHIC_DATA]"
type textarea "Quote# 28226 / Reorder Purchase Order #83944"
type textarea "Regency Group NJ - [PERSON_NAME] [STREET_ADDRESS]"
checkbox input "true"
type input "$ 0.00"
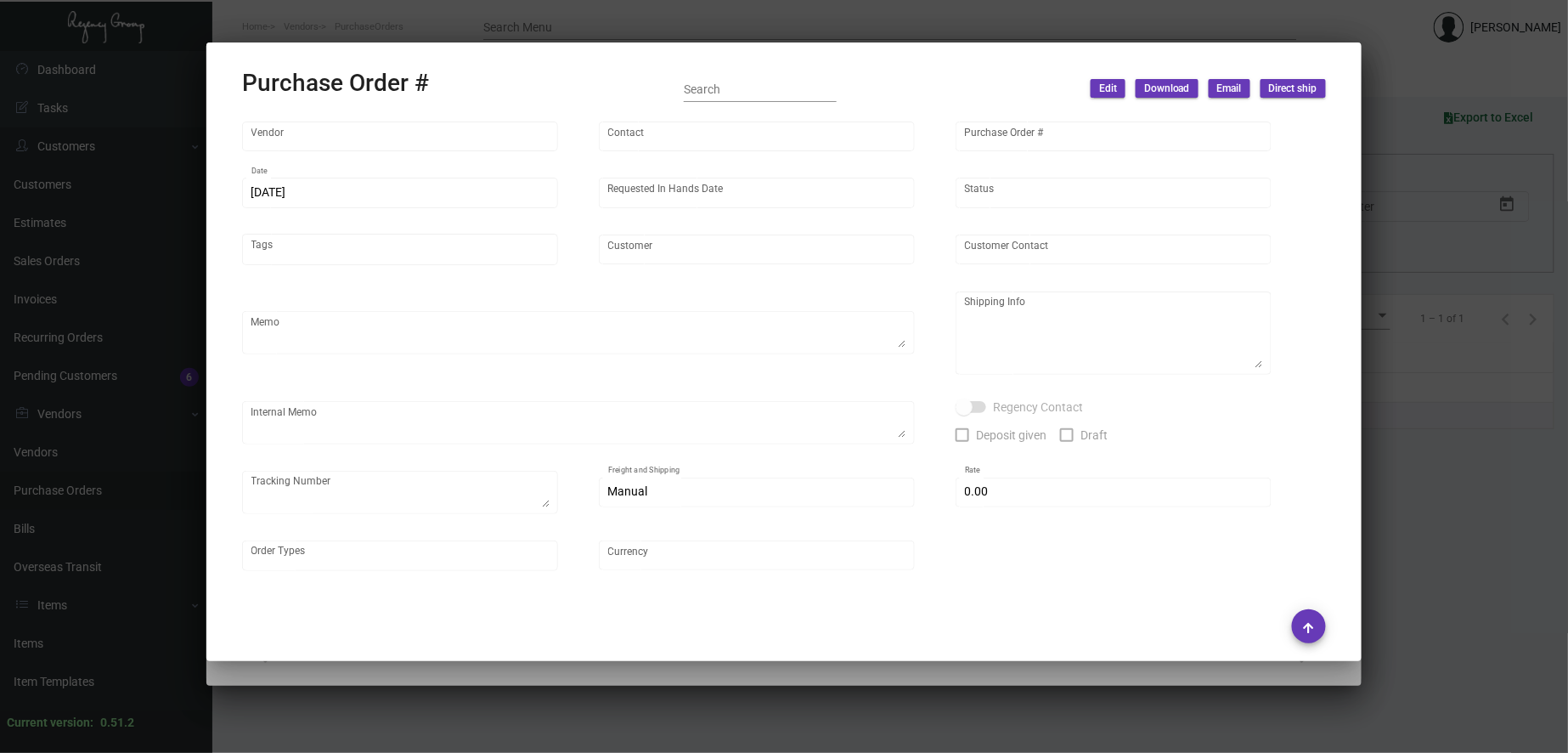
type input "United States Dollar $"
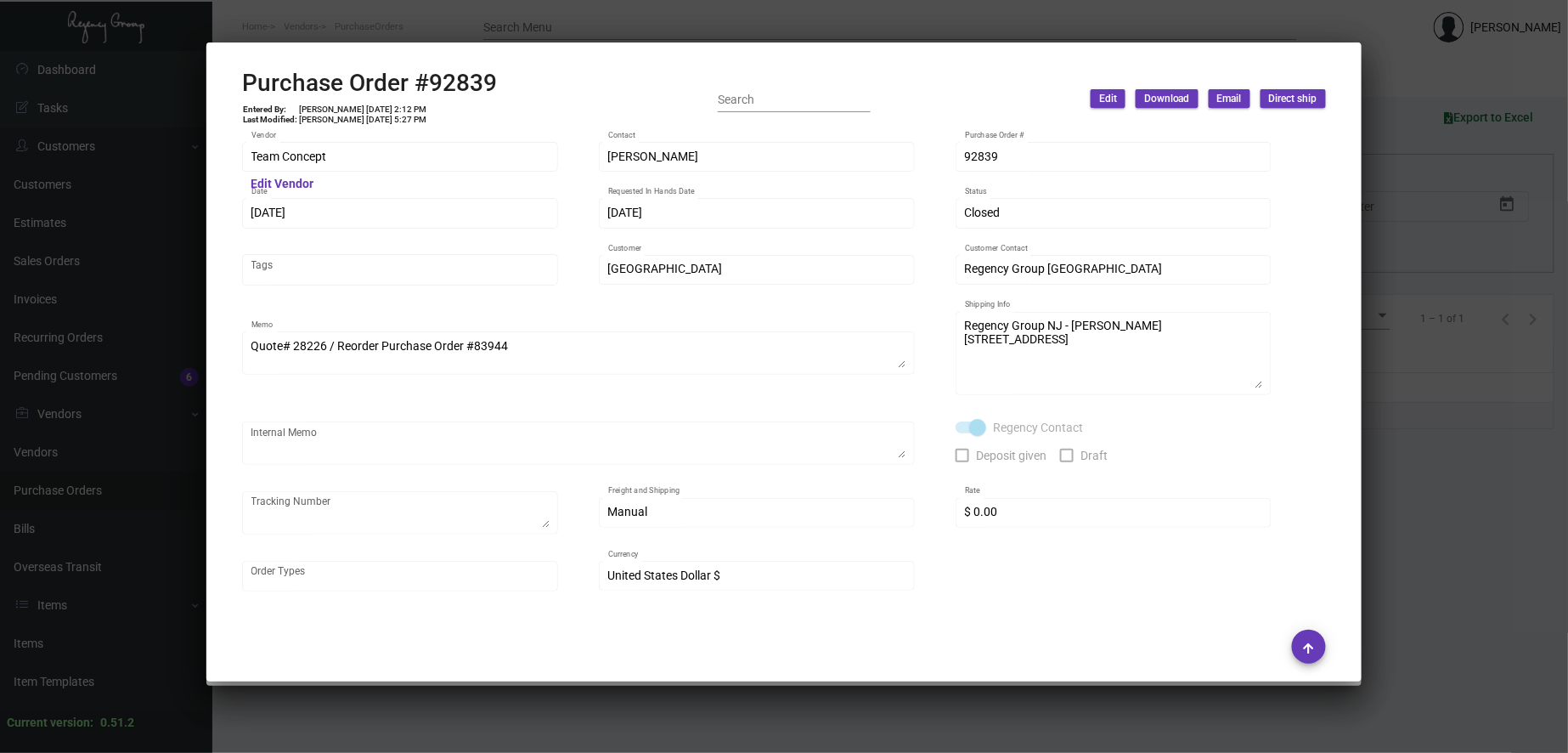
click at [529, 26] on div at bounding box center [784, 376] width 1568 height 753
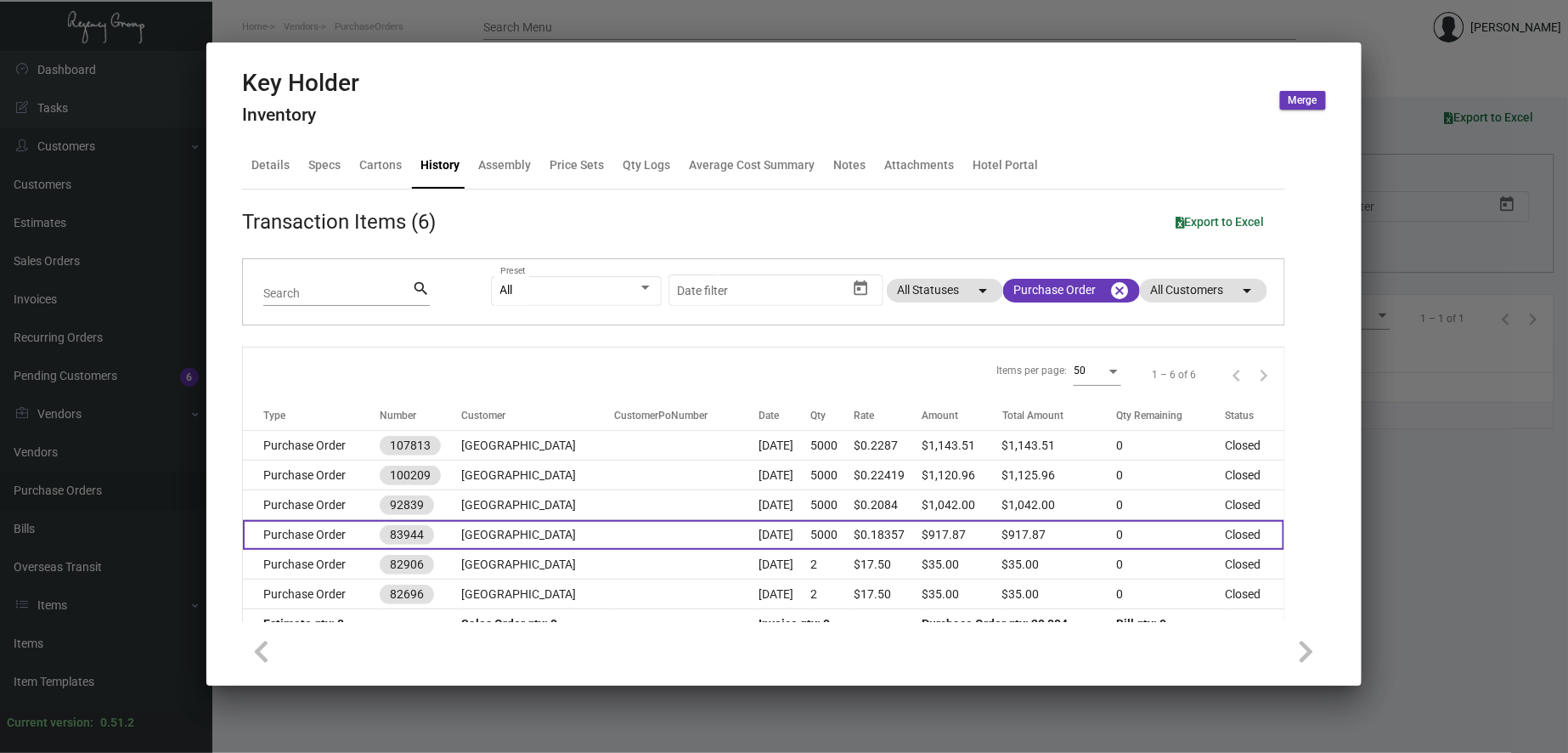
click at [504, 527] on td "[GEOGRAPHIC_DATA]" at bounding box center [538, 535] width 153 height 30
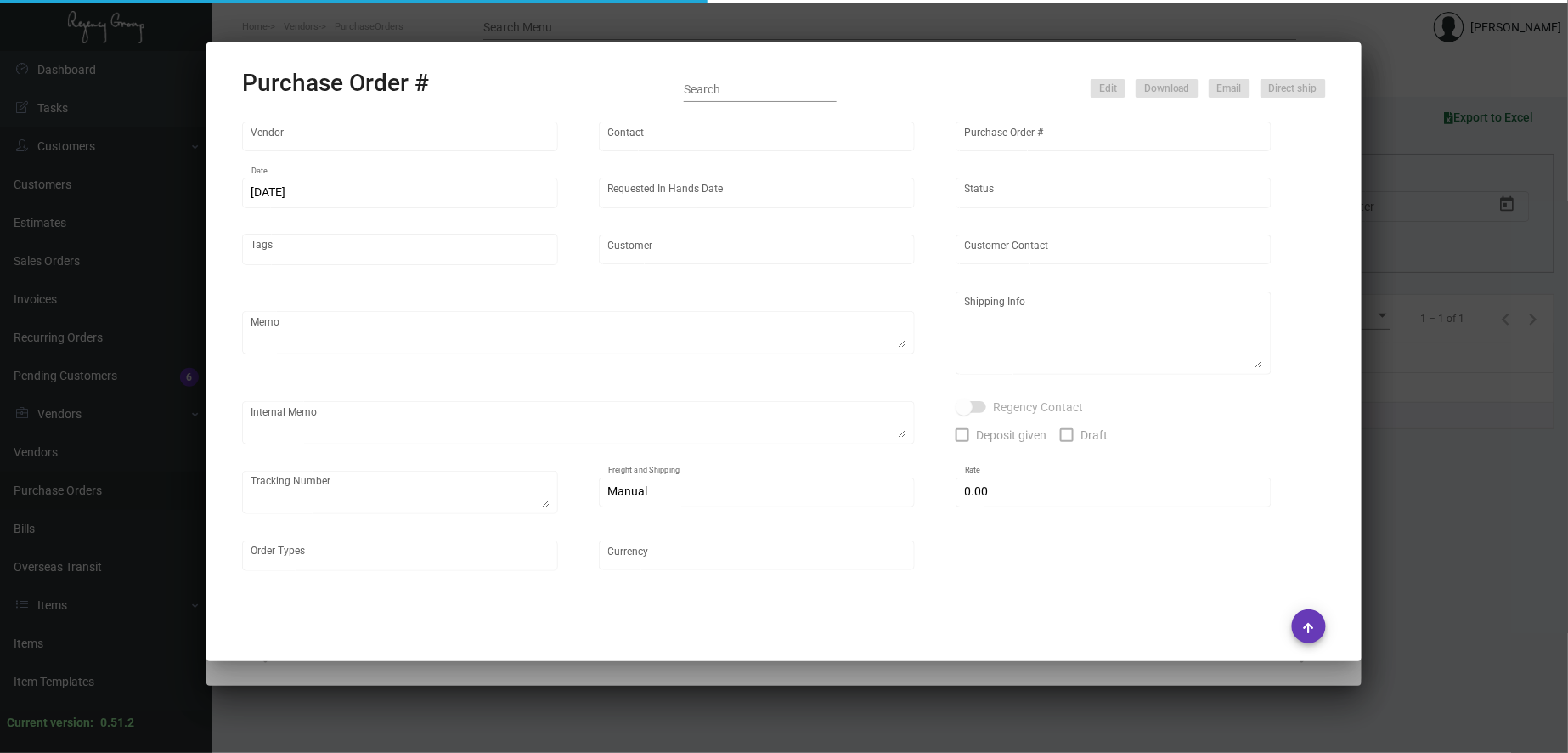
type input "Team Concept"
type input "[PERSON_NAME]"
type input "83944"
type input "[DATE]"
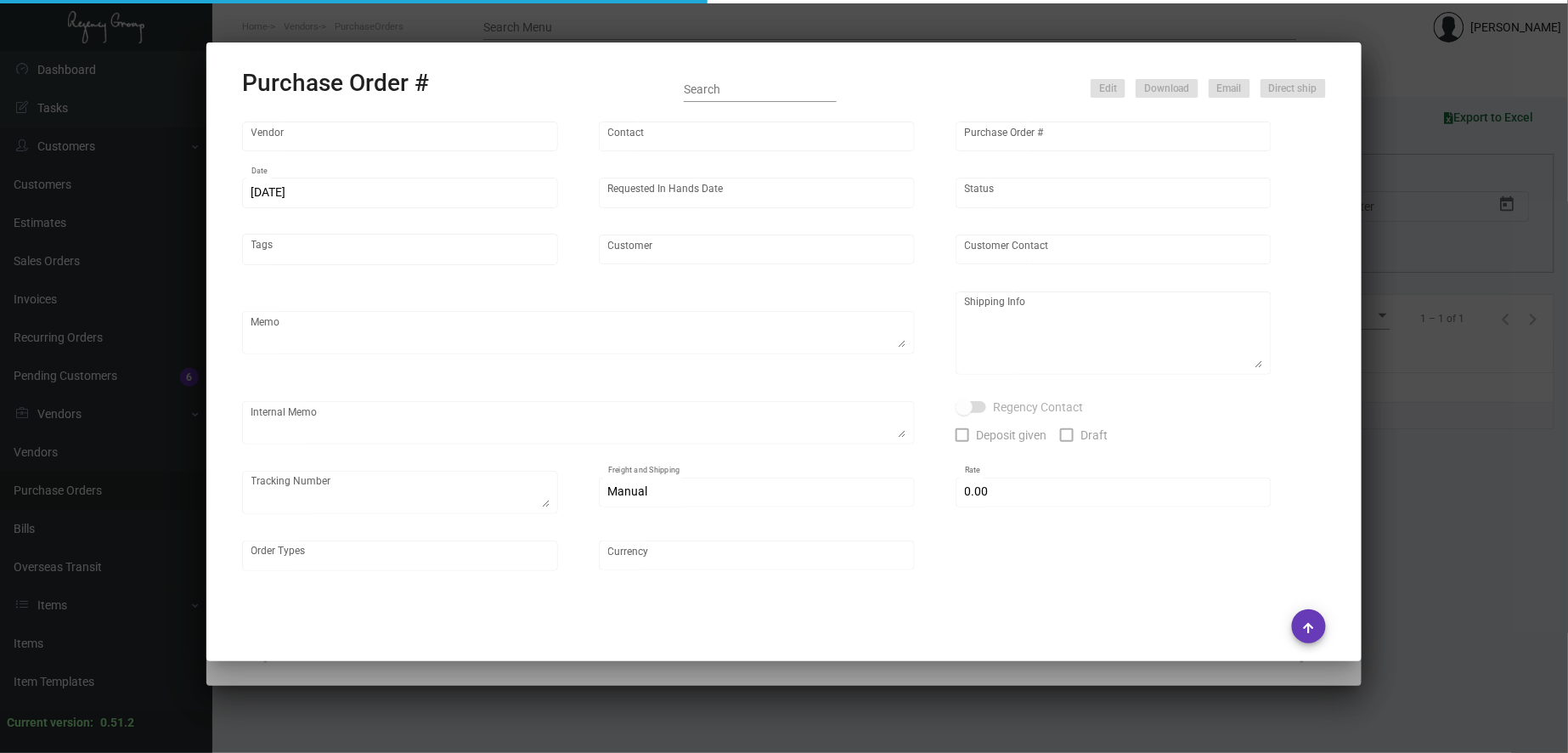
type input "[GEOGRAPHIC_DATA]"
type textarea "Regency Group NJ [PERSON_NAME] [STREET_ADDRESS]"
checkbox input "true"
type input "$ 0.00"
type input "United States Dollar $"
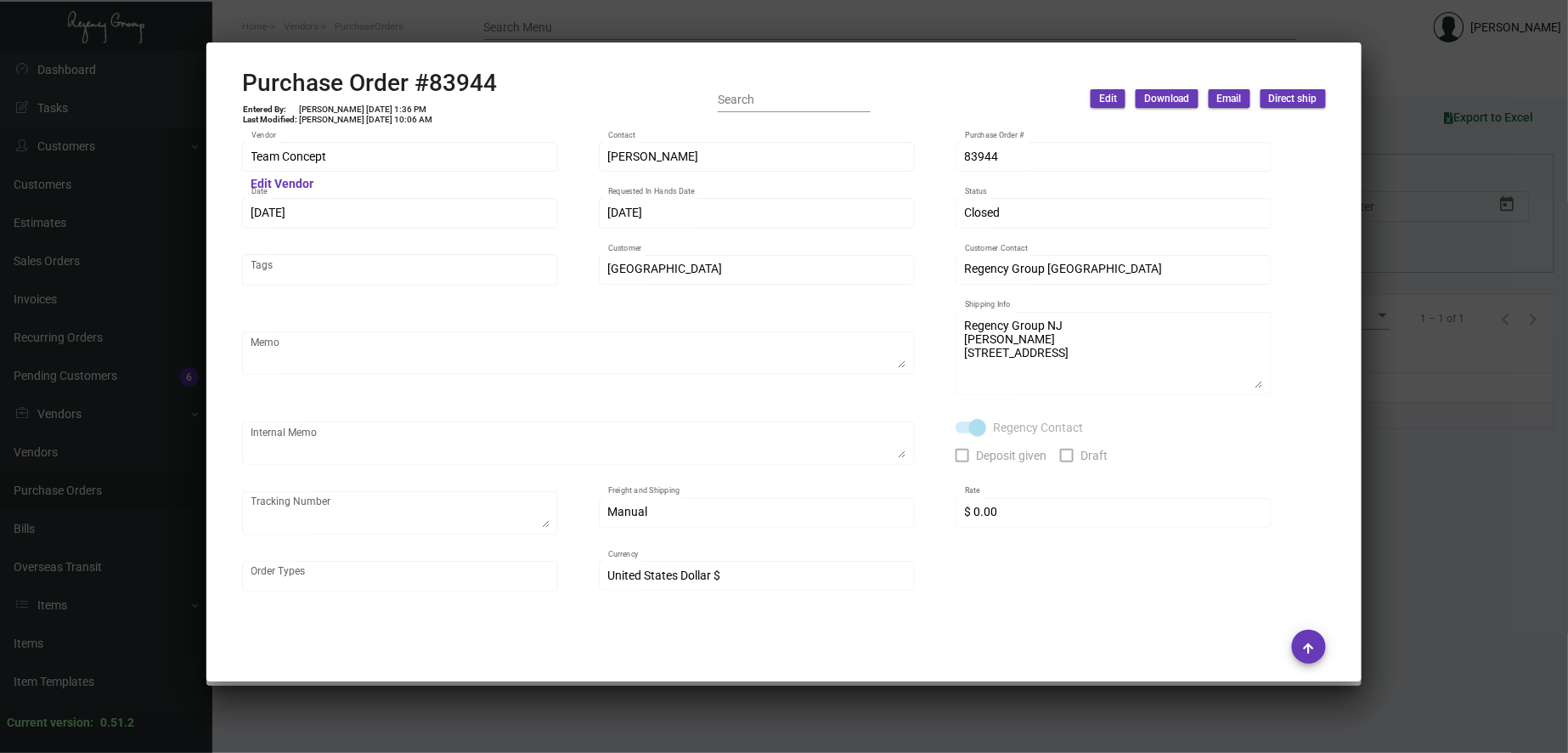
click at [580, 32] on div at bounding box center [784, 376] width 1568 height 753
